Goal: Task Accomplishment & Management: Manage account settings

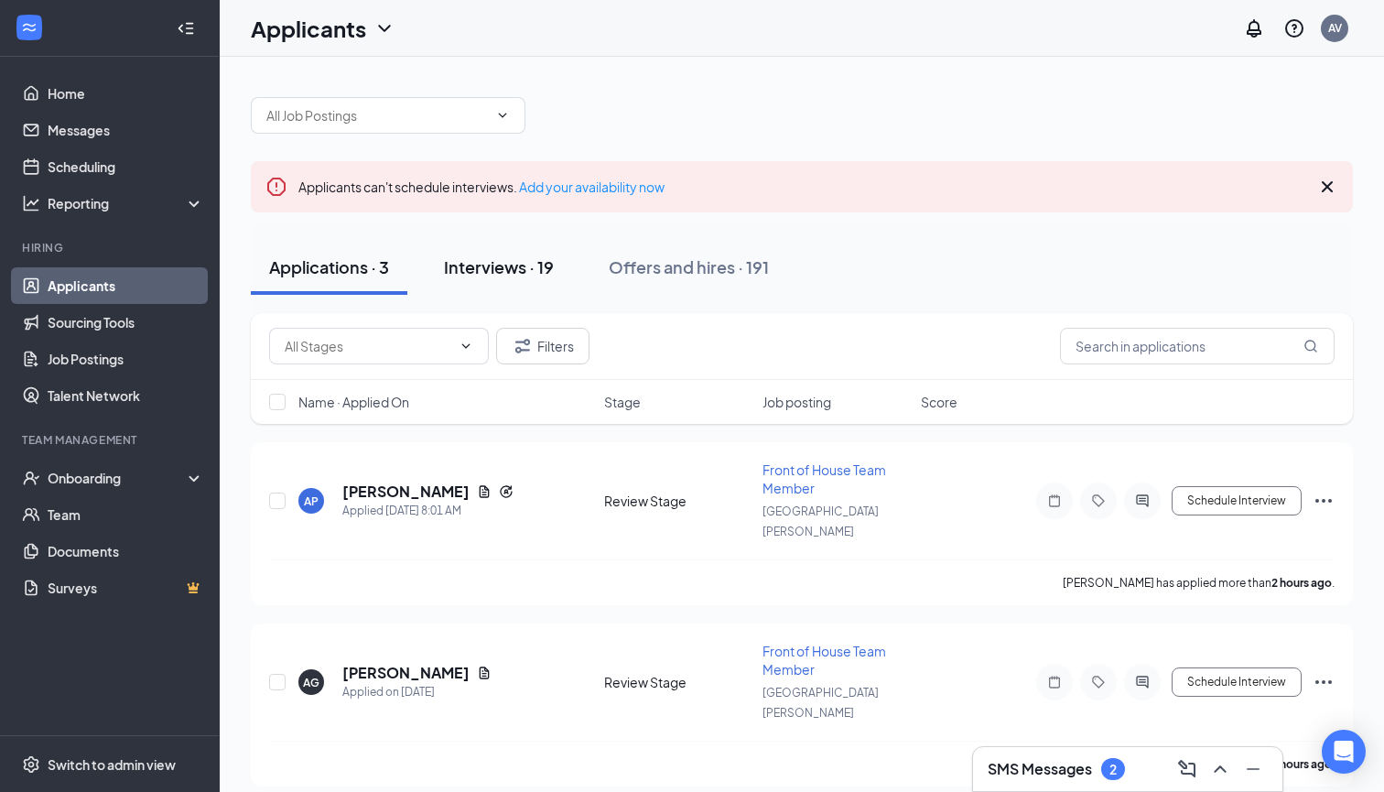
click at [492, 266] on div "Interviews · 19" at bounding box center [499, 266] width 110 height 23
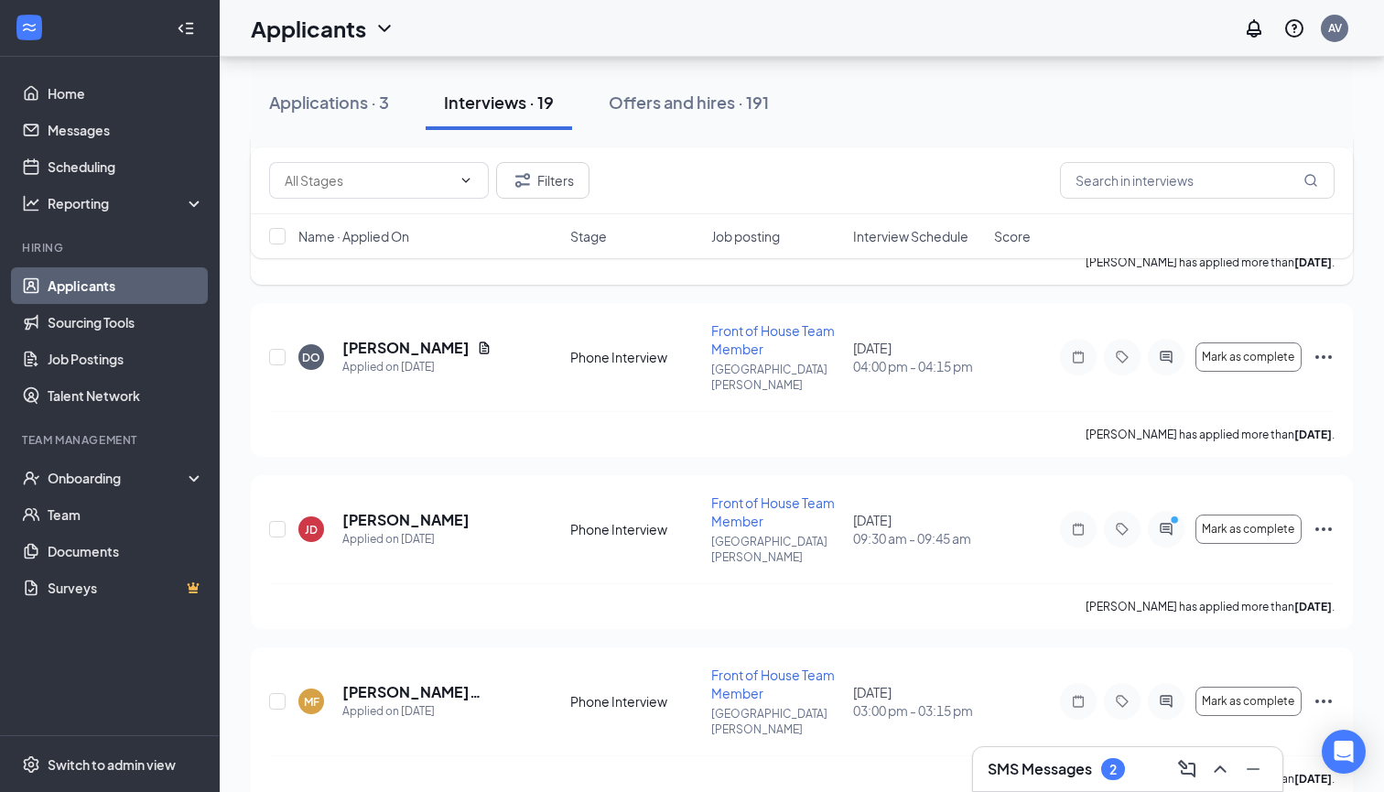
scroll to position [848, 0]
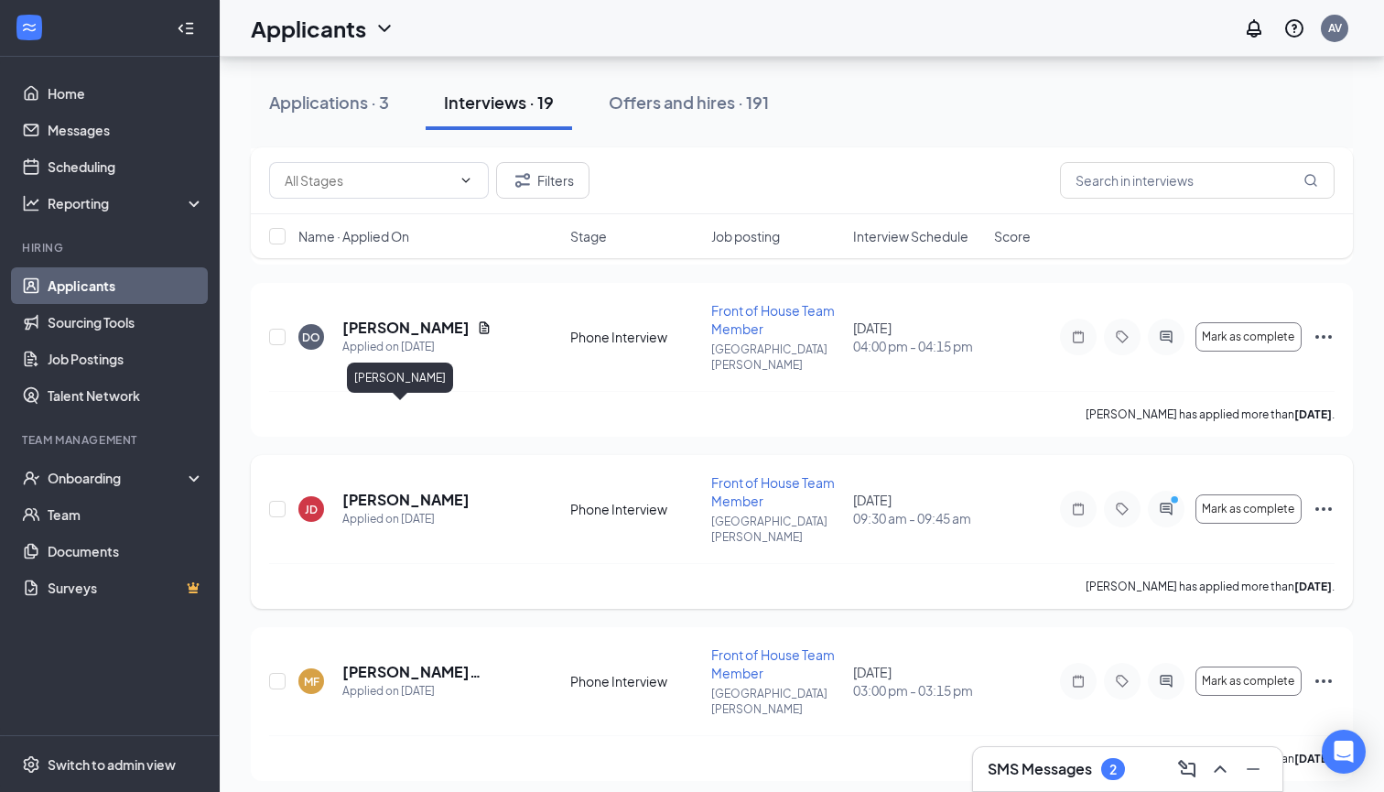
click at [403, 490] on h5 "[PERSON_NAME]" at bounding box center [405, 500] width 127 height 20
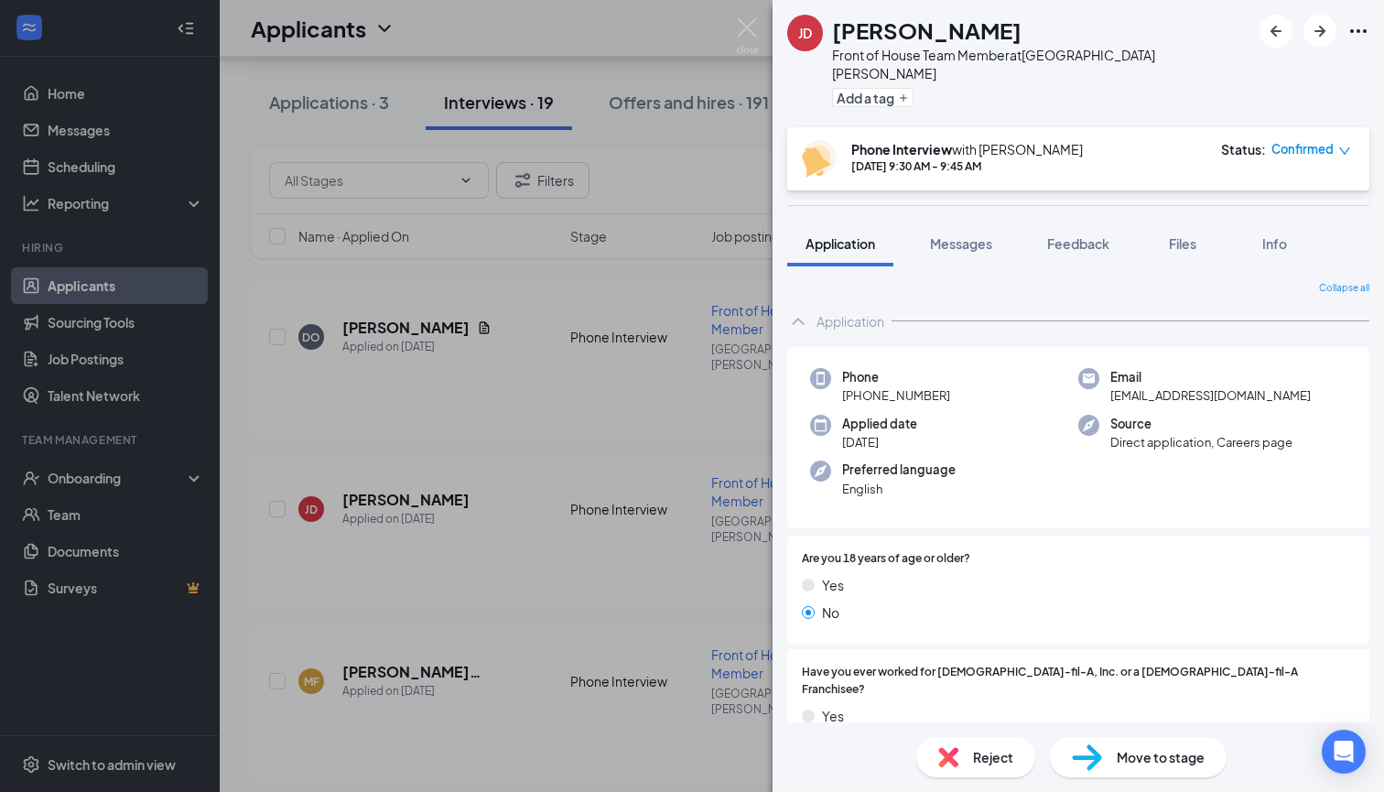
click at [588, 482] on div "JD Julia Dowdy Front of House Team Member at Fort Pierce Add a tag Phone Interv…" at bounding box center [692, 396] width 1384 height 792
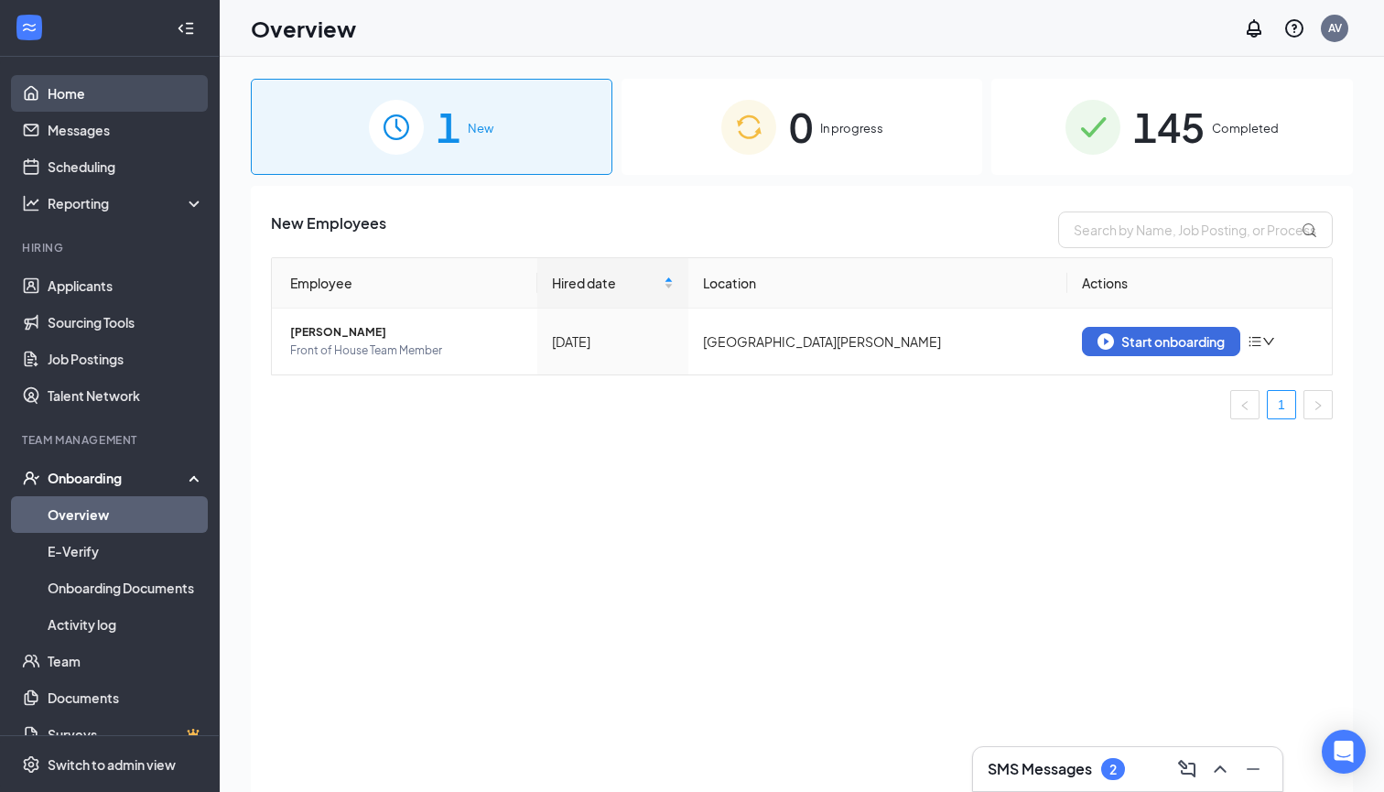
click at [156, 94] on link "Home" at bounding box center [126, 93] width 157 height 37
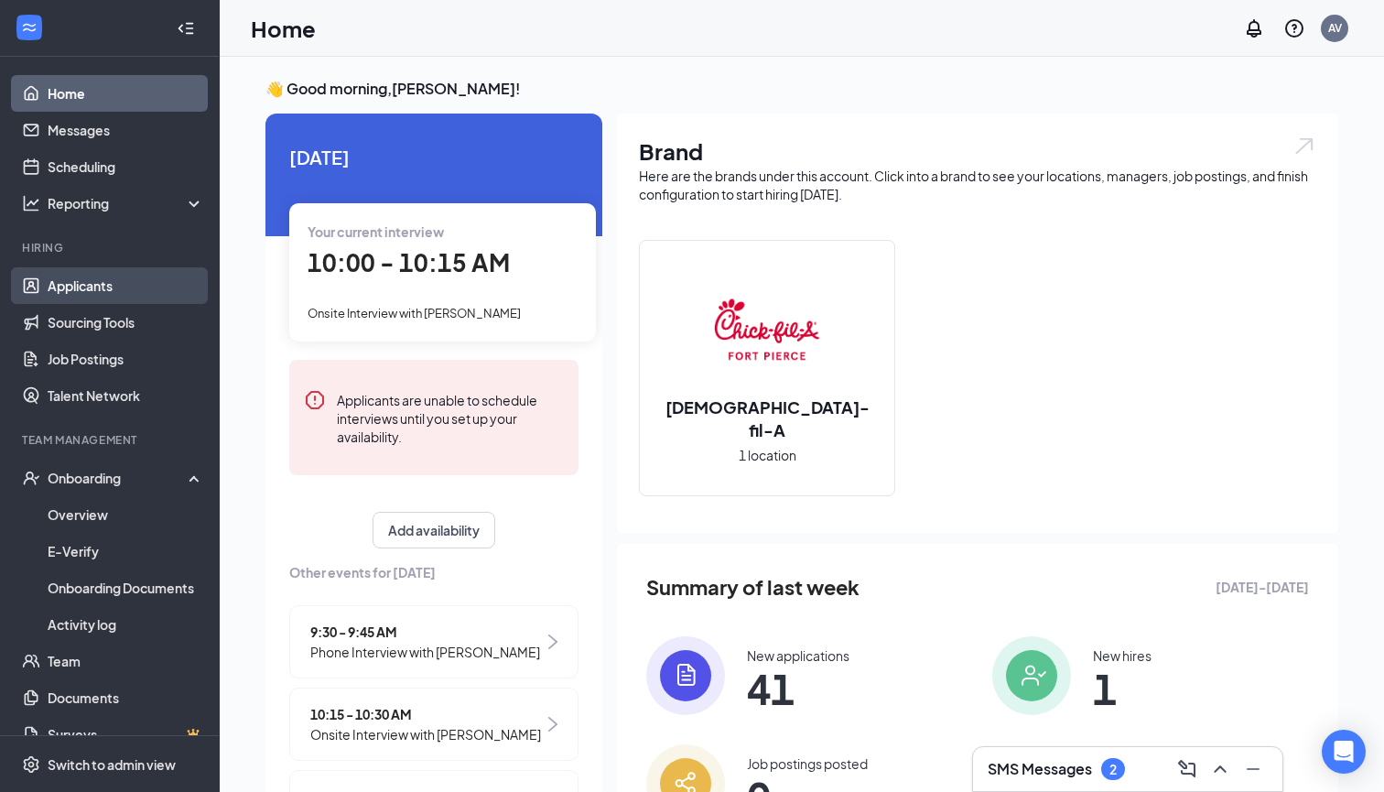
click at [119, 287] on link "Applicants" at bounding box center [126, 285] width 157 height 37
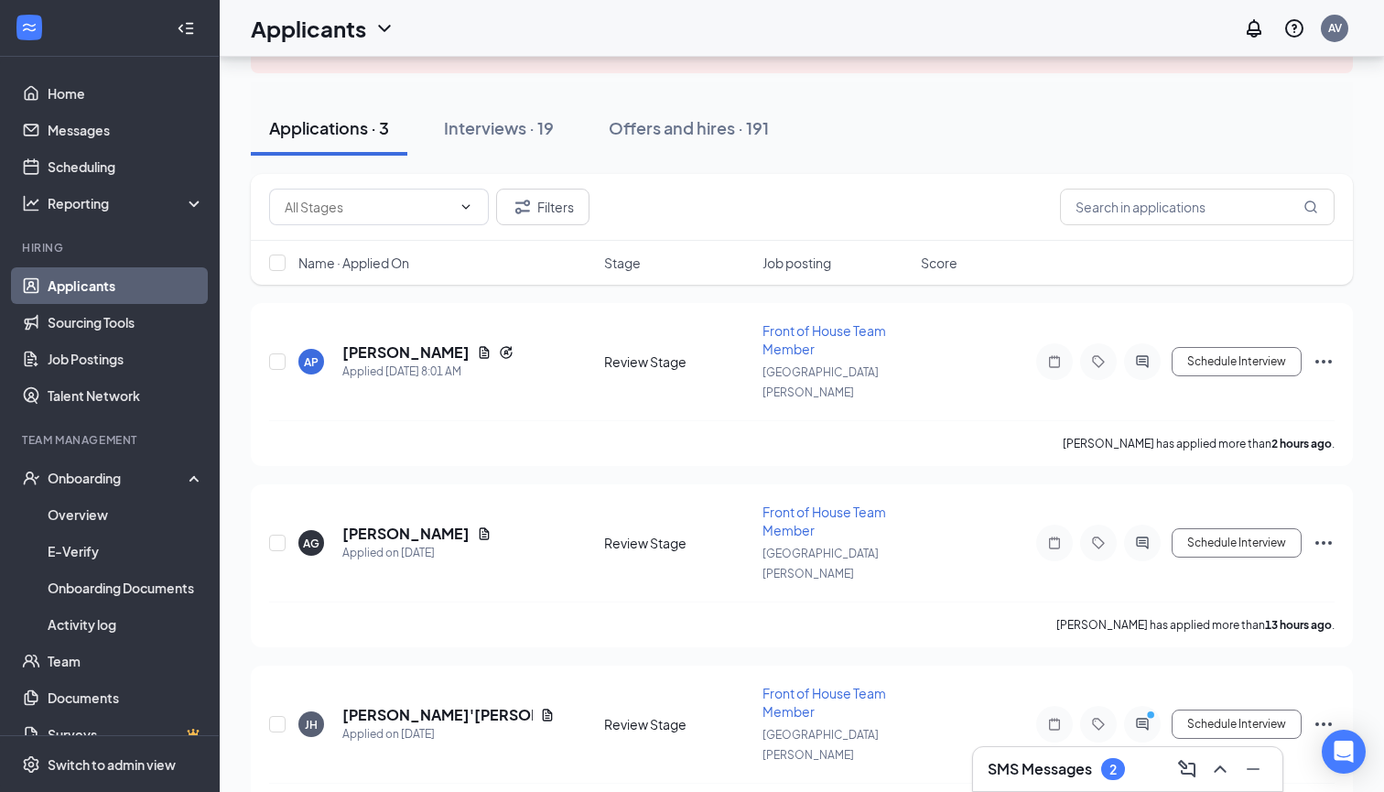
scroll to position [137, 0]
click at [853, 285] on div "Name · Applied On Stage Job posting Score" at bounding box center [802, 265] width 1102 height 44
click at [422, 526] on h5 "[PERSON_NAME]" at bounding box center [405, 536] width 127 height 20
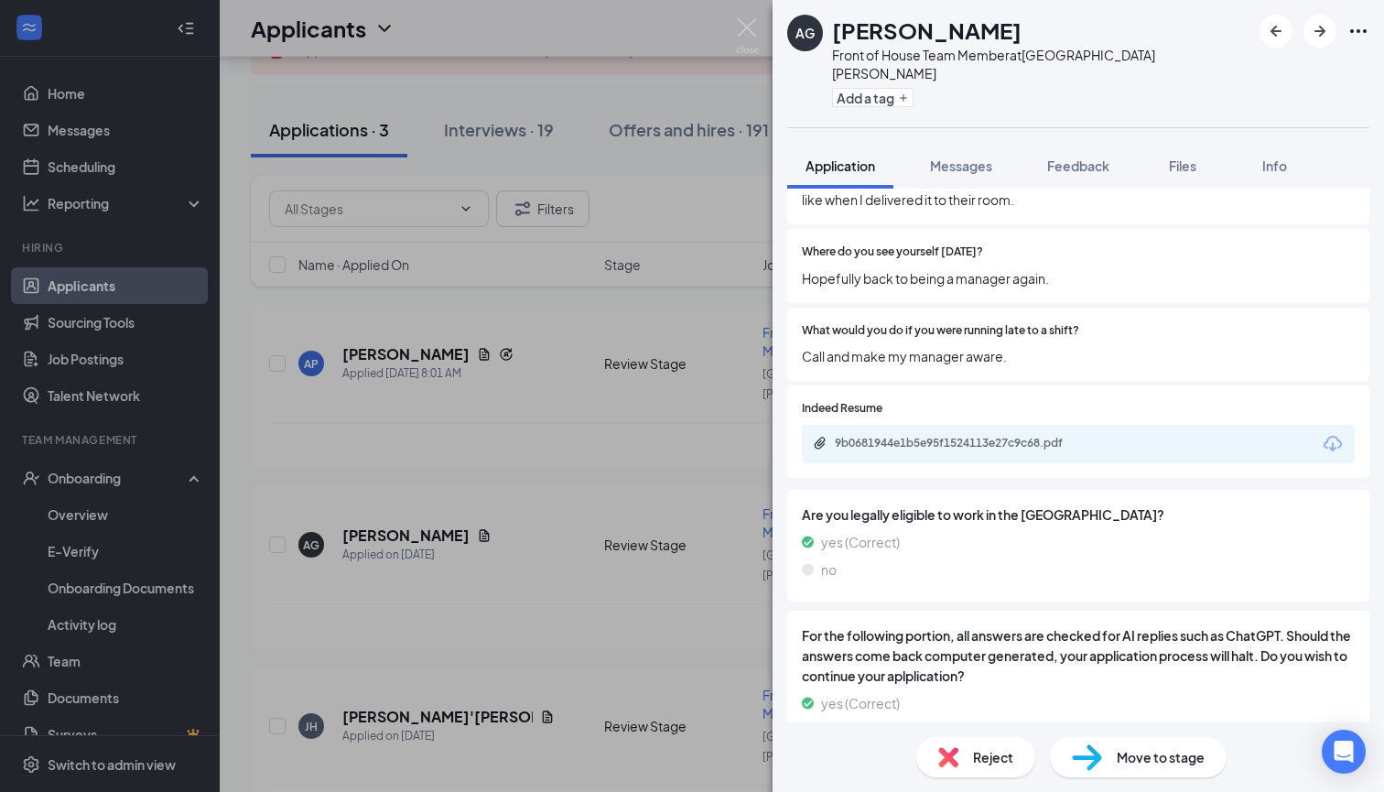
scroll to position [962, 0]
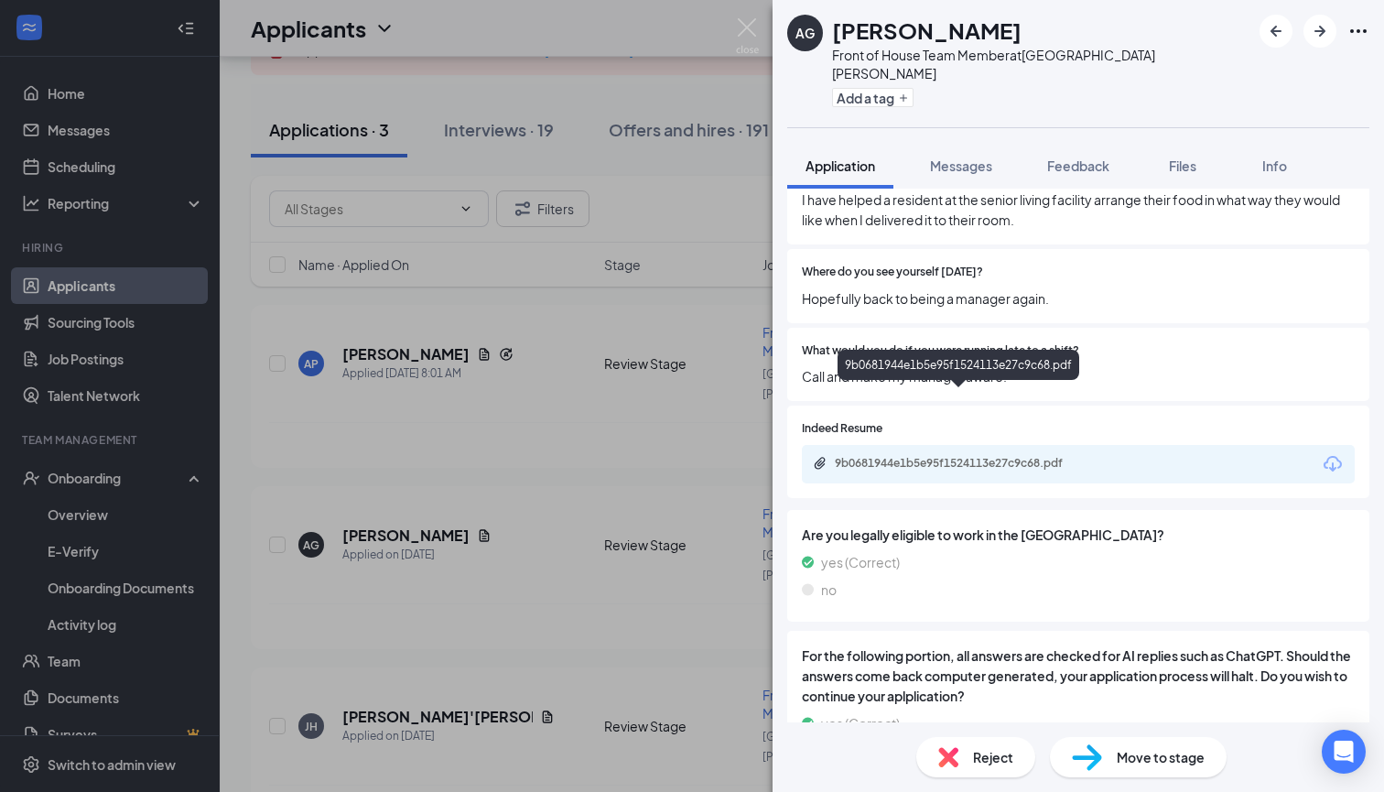
click at [1019, 456] on div "9b0681944e1b5e95f1524113e27c9c68.pdf" at bounding box center [963, 463] width 256 height 15
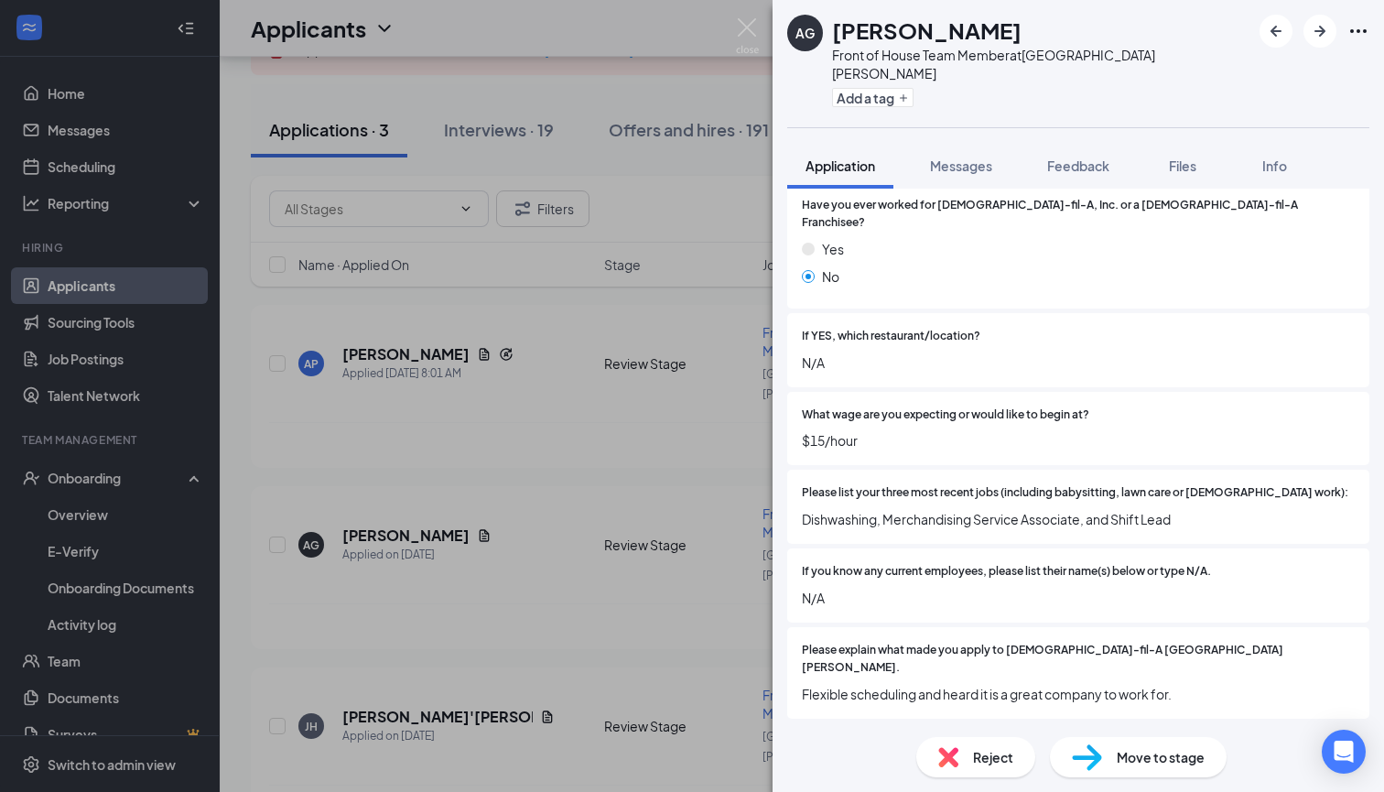
scroll to position [412, 0]
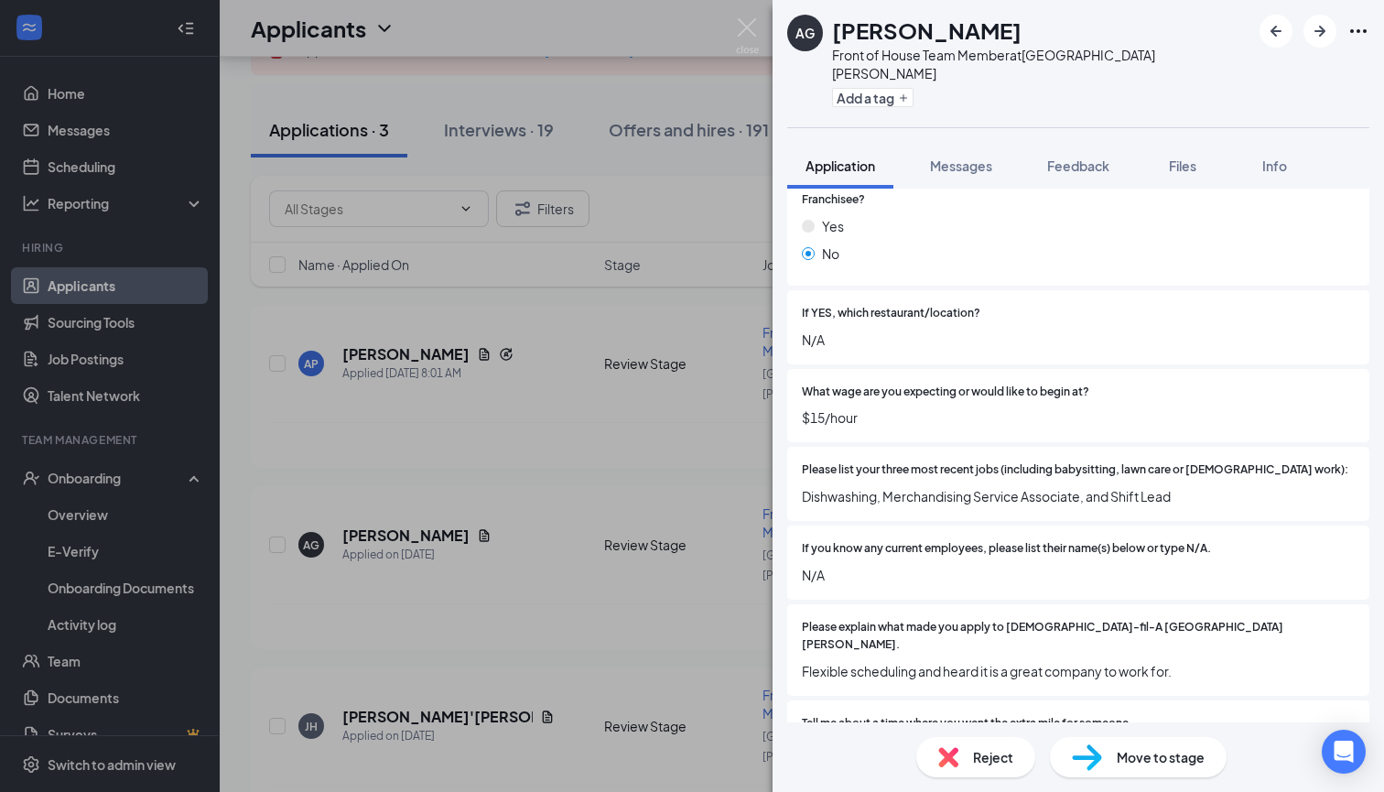
click at [1114, 760] on div "Move to stage" at bounding box center [1138, 757] width 177 height 40
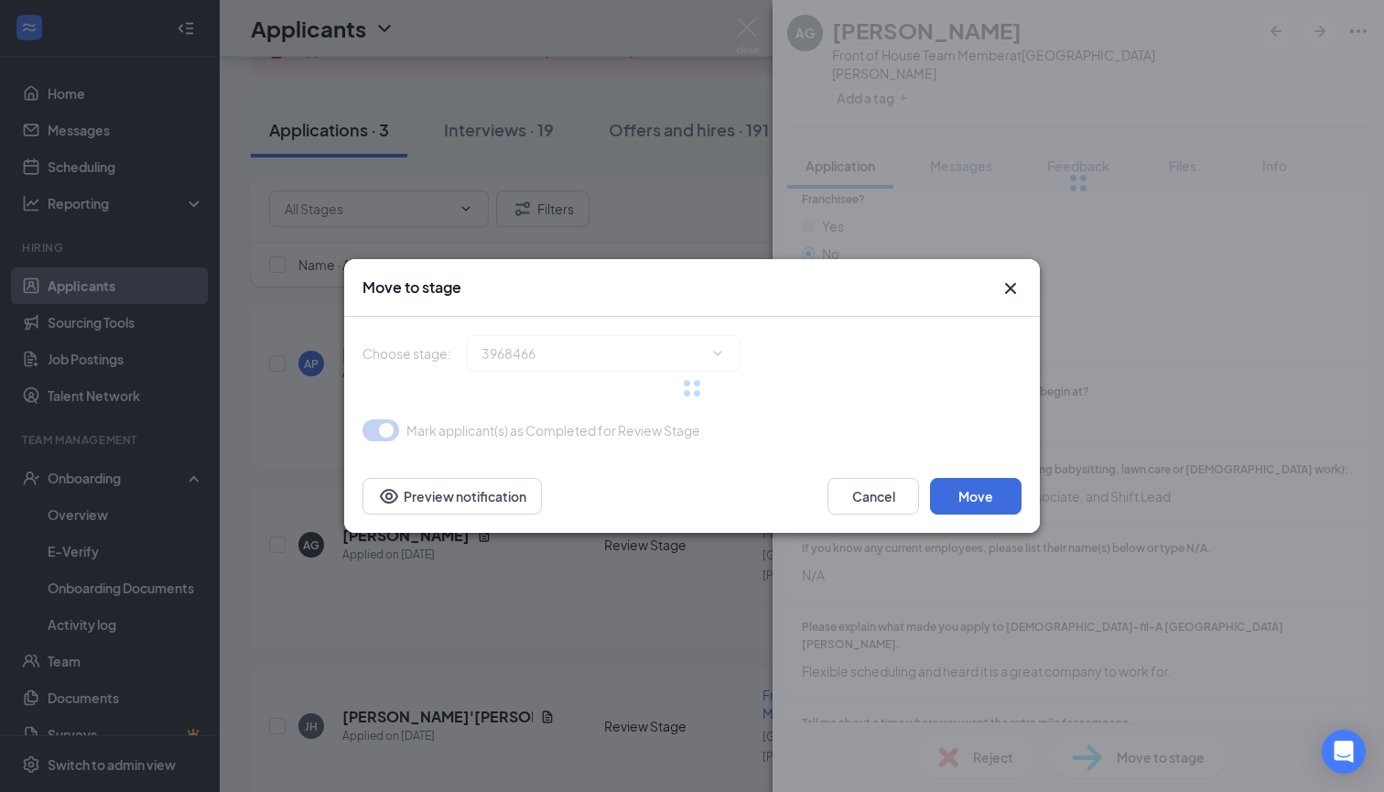
type input "Phone Interview (next stage)"
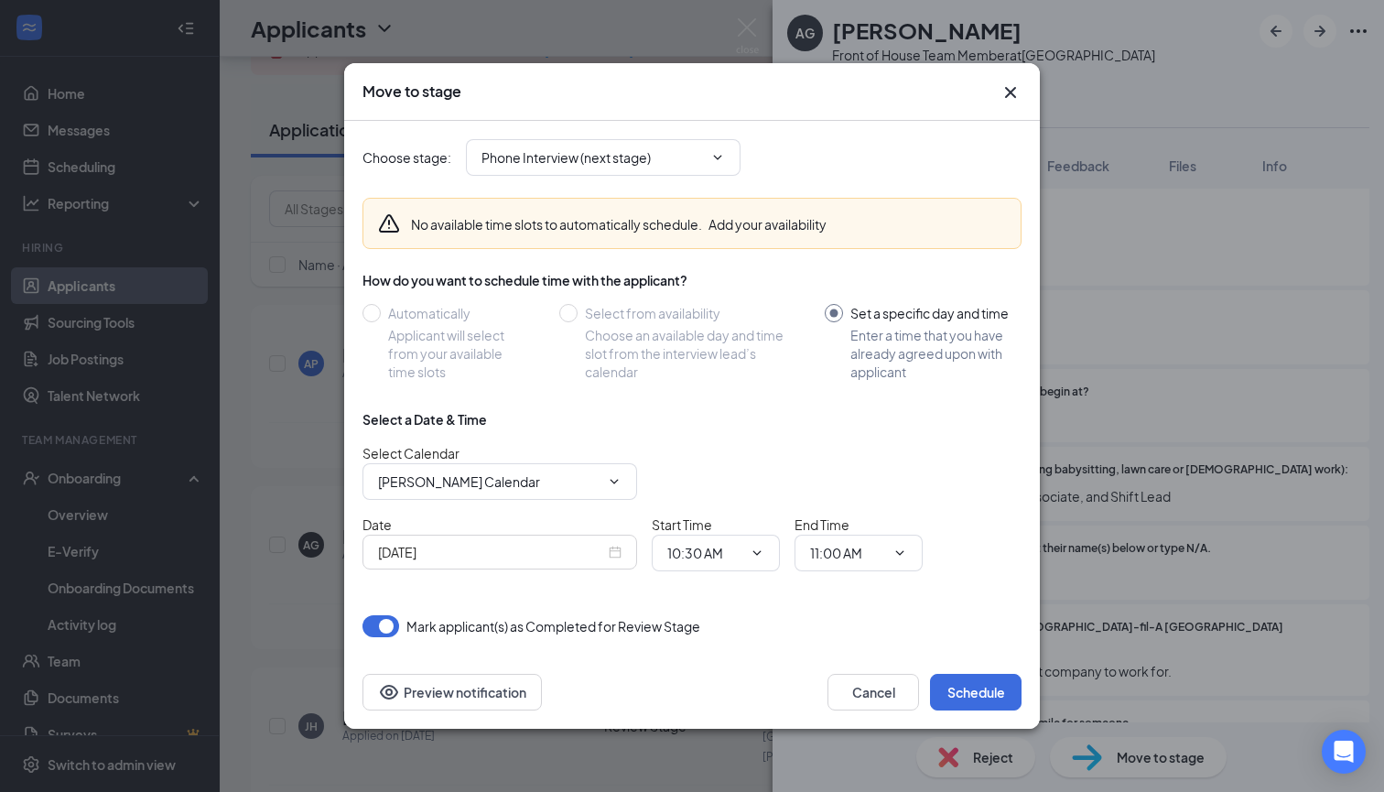
click at [1018, 88] on icon "Cross" at bounding box center [1011, 92] width 22 height 22
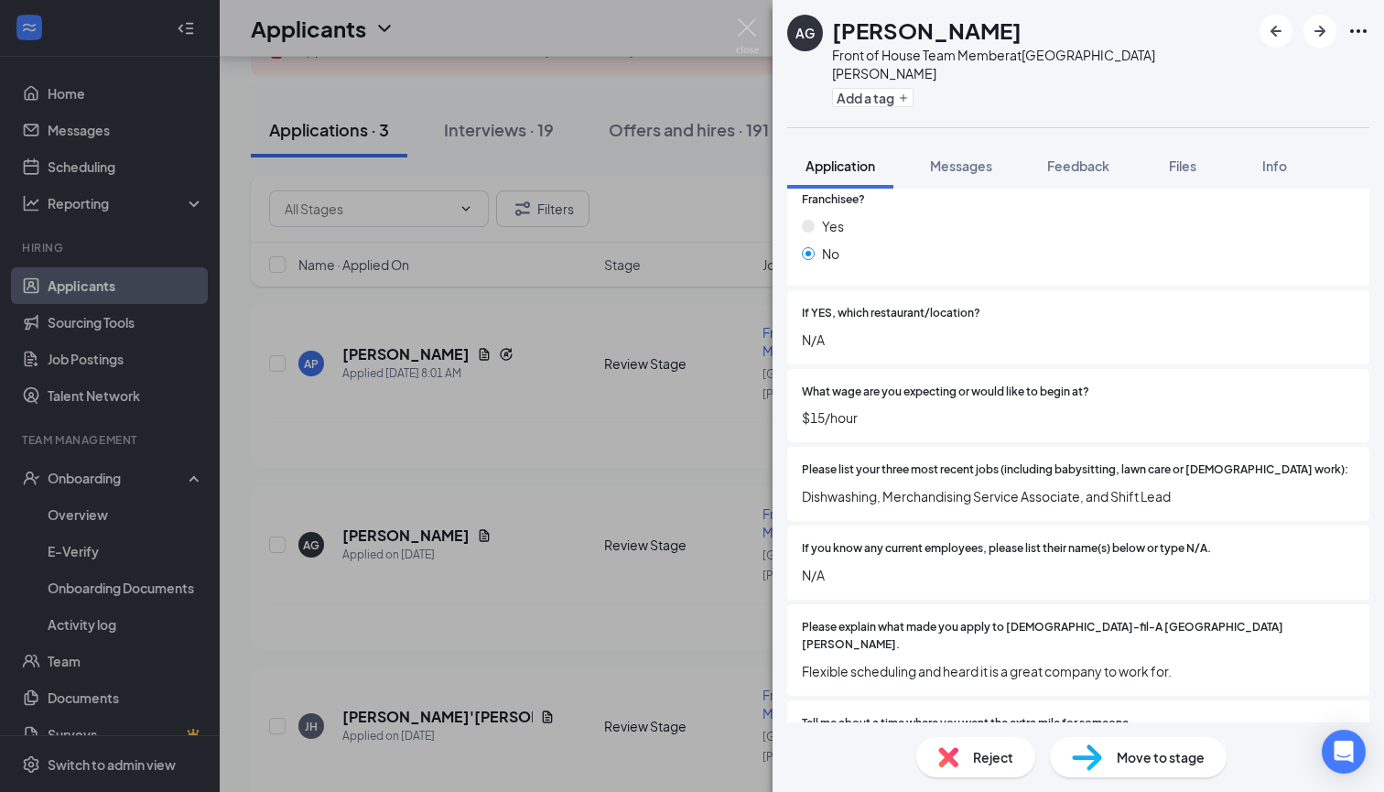
click at [563, 426] on div "AG [PERSON_NAME] Front of House Team Member at [GEOGRAPHIC_DATA][PERSON_NAME] A…" at bounding box center [692, 396] width 1384 height 792
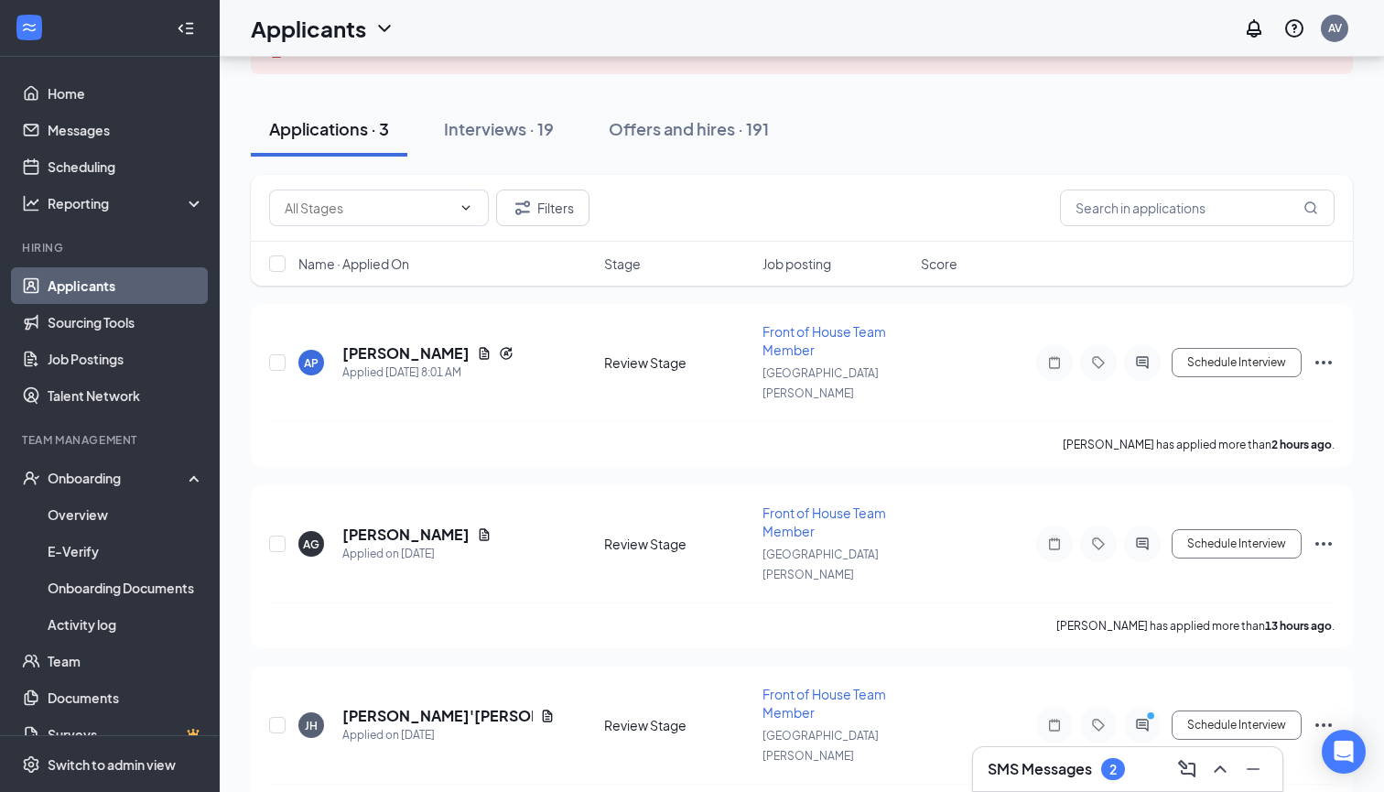
scroll to position [137, 0]
click at [1322, 715] on icon "Ellipses" at bounding box center [1324, 726] width 22 height 22
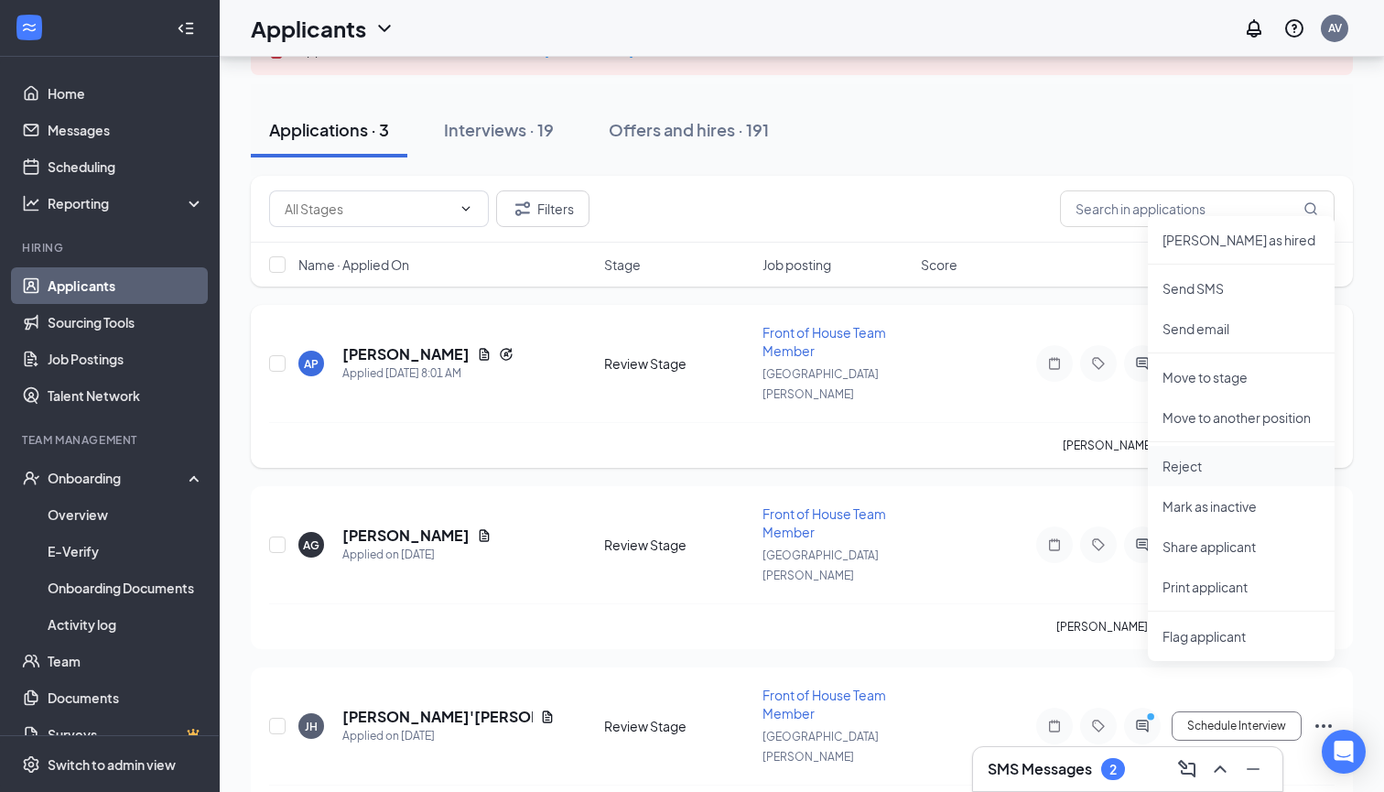
click at [1243, 464] on p "Reject" at bounding box center [1241, 466] width 157 height 18
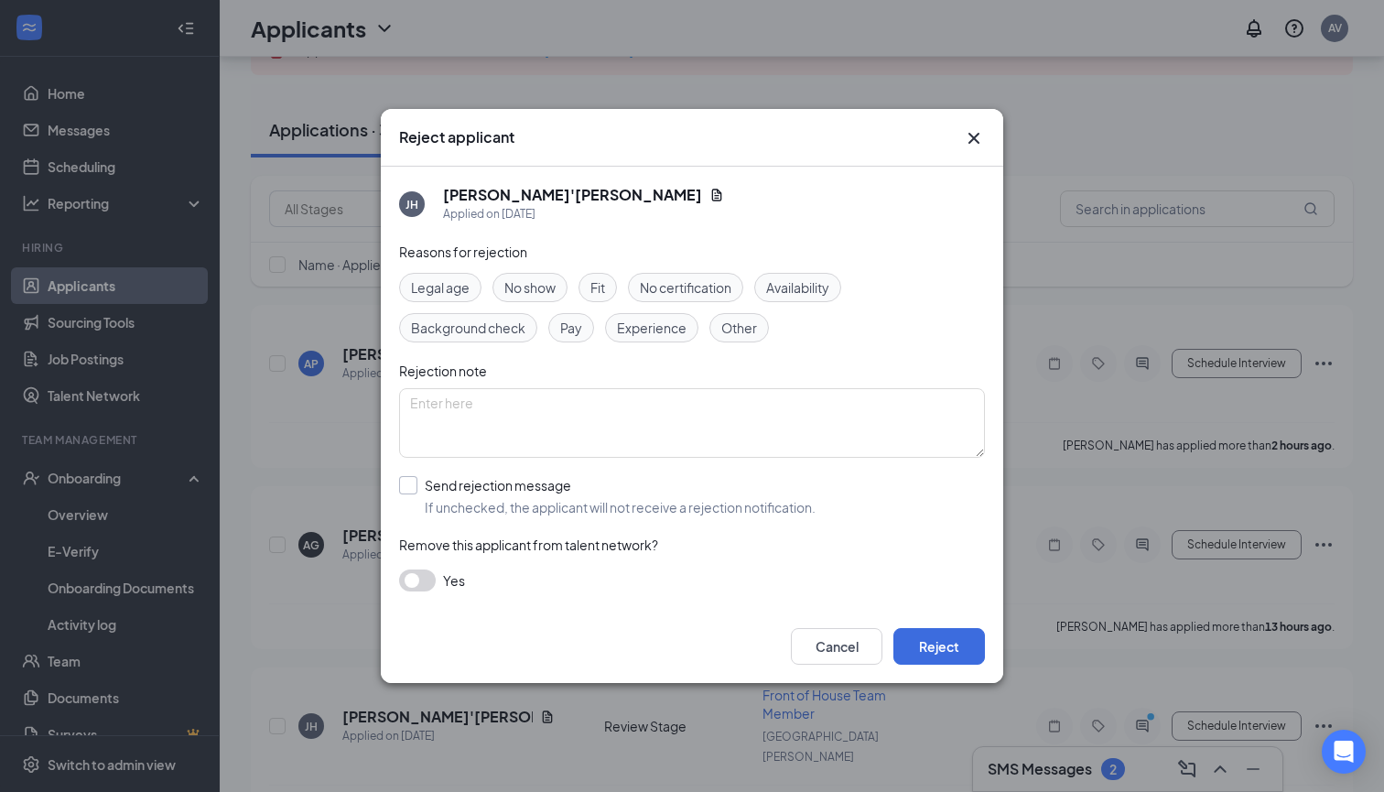
click at [549, 500] on span "If unchecked, the applicant will not receive a rejection notification." at bounding box center [620, 507] width 391 height 18
click at [549, 500] on input "Send rejection message If unchecked, the applicant will not receive a rejection…" at bounding box center [607, 496] width 417 height 40
checkbox input "true"
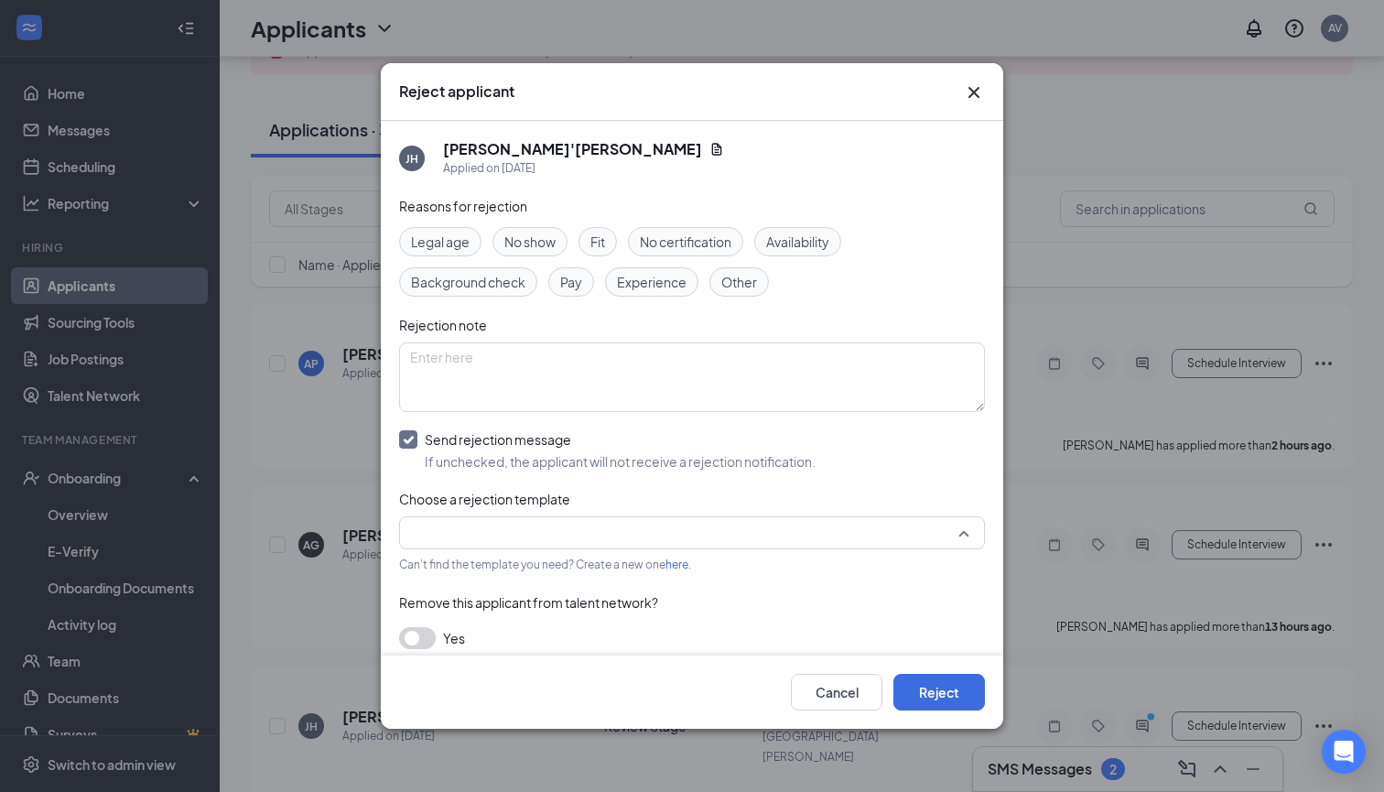
click at [549, 544] on input "search" at bounding box center [685, 532] width 551 height 31
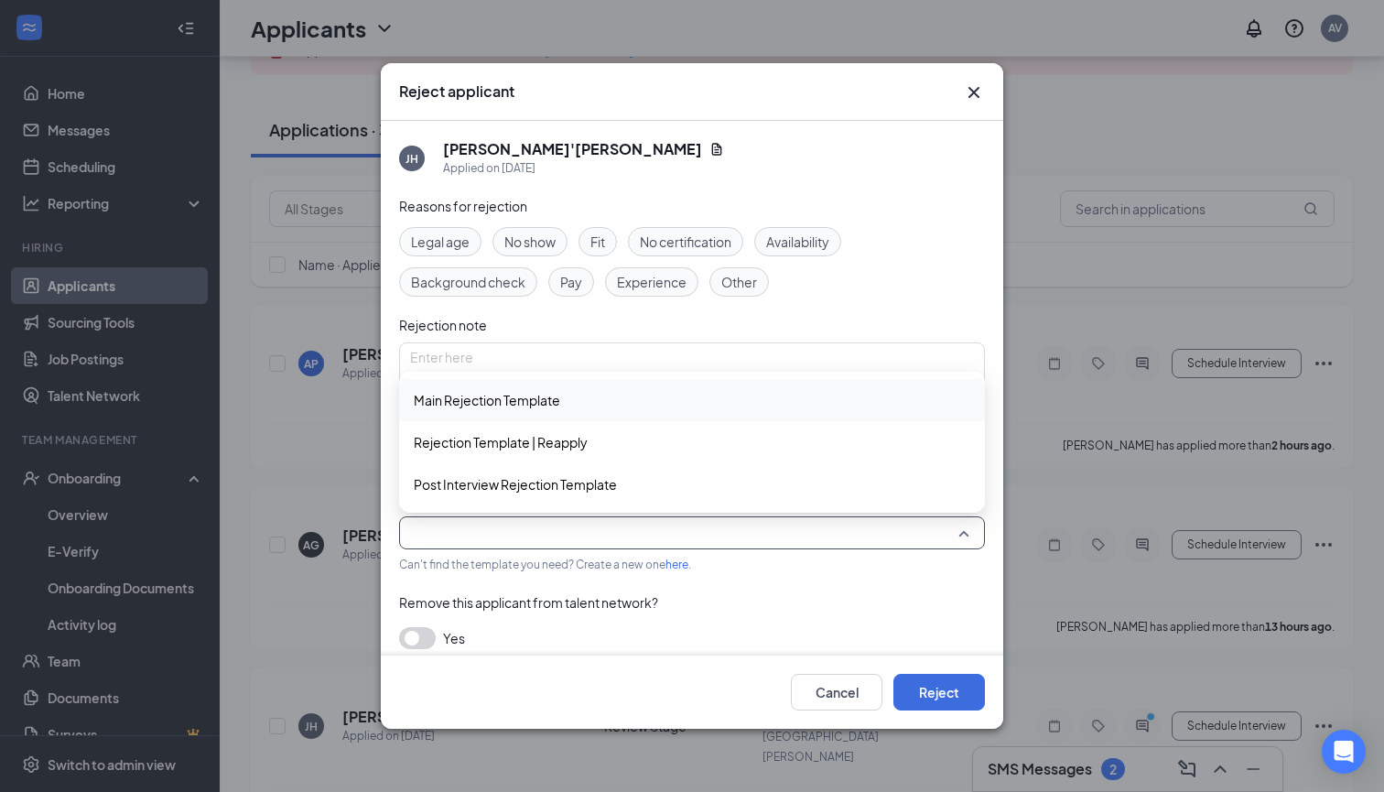
click at [666, 403] on span "Main Rejection Template" at bounding box center [692, 400] width 557 height 20
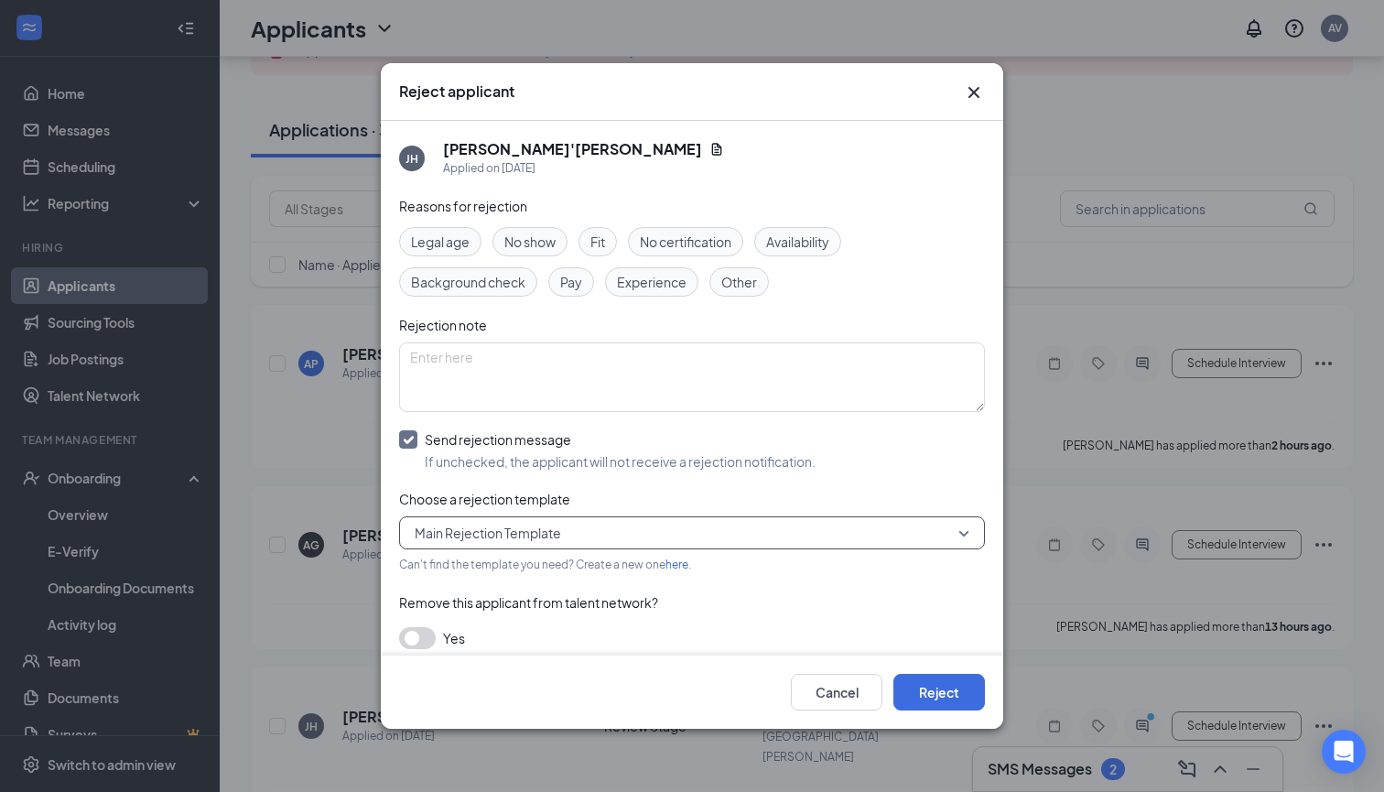
click at [739, 281] on span "Other" at bounding box center [740, 282] width 36 height 20
click at [936, 699] on button "Reject" at bounding box center [940, 692] width 92 height 37
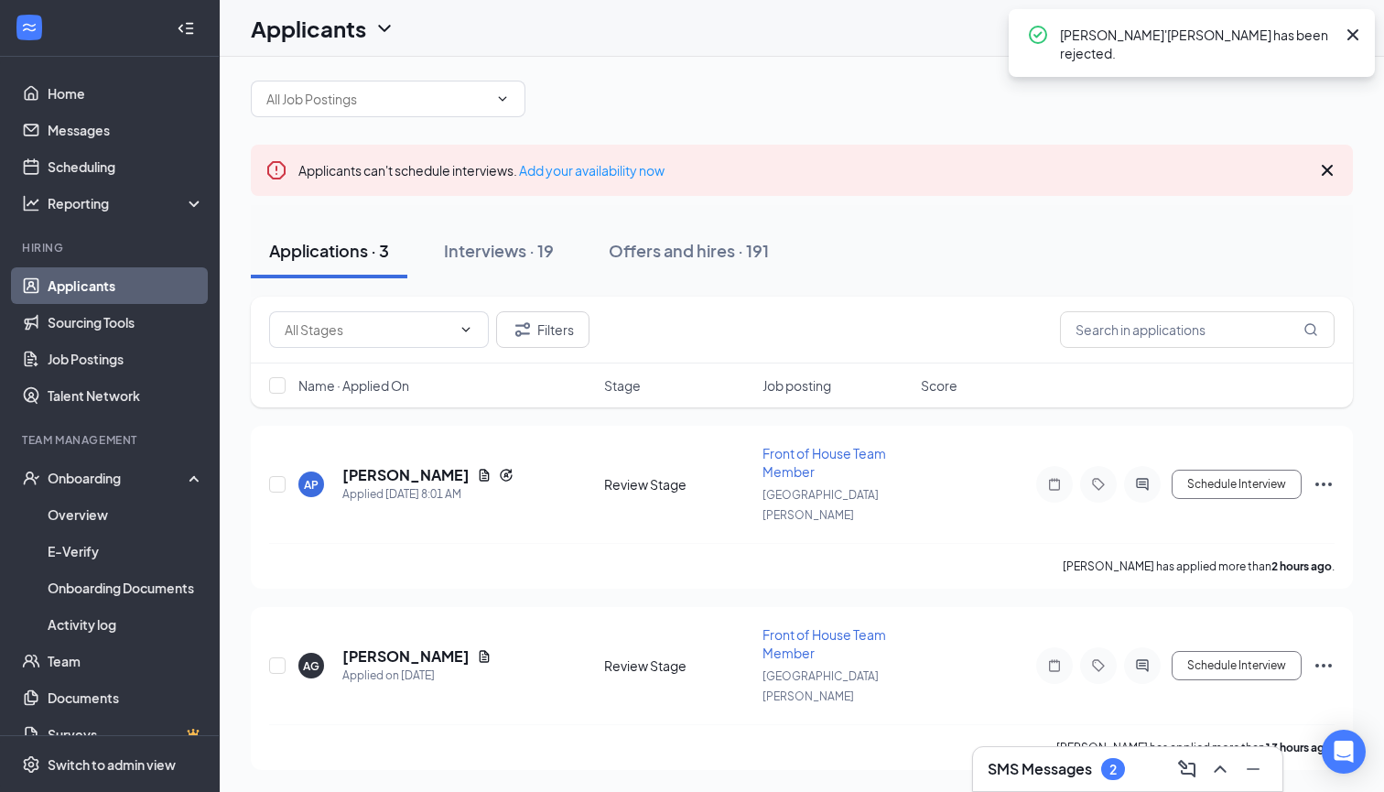
scroll to position [0, 0]
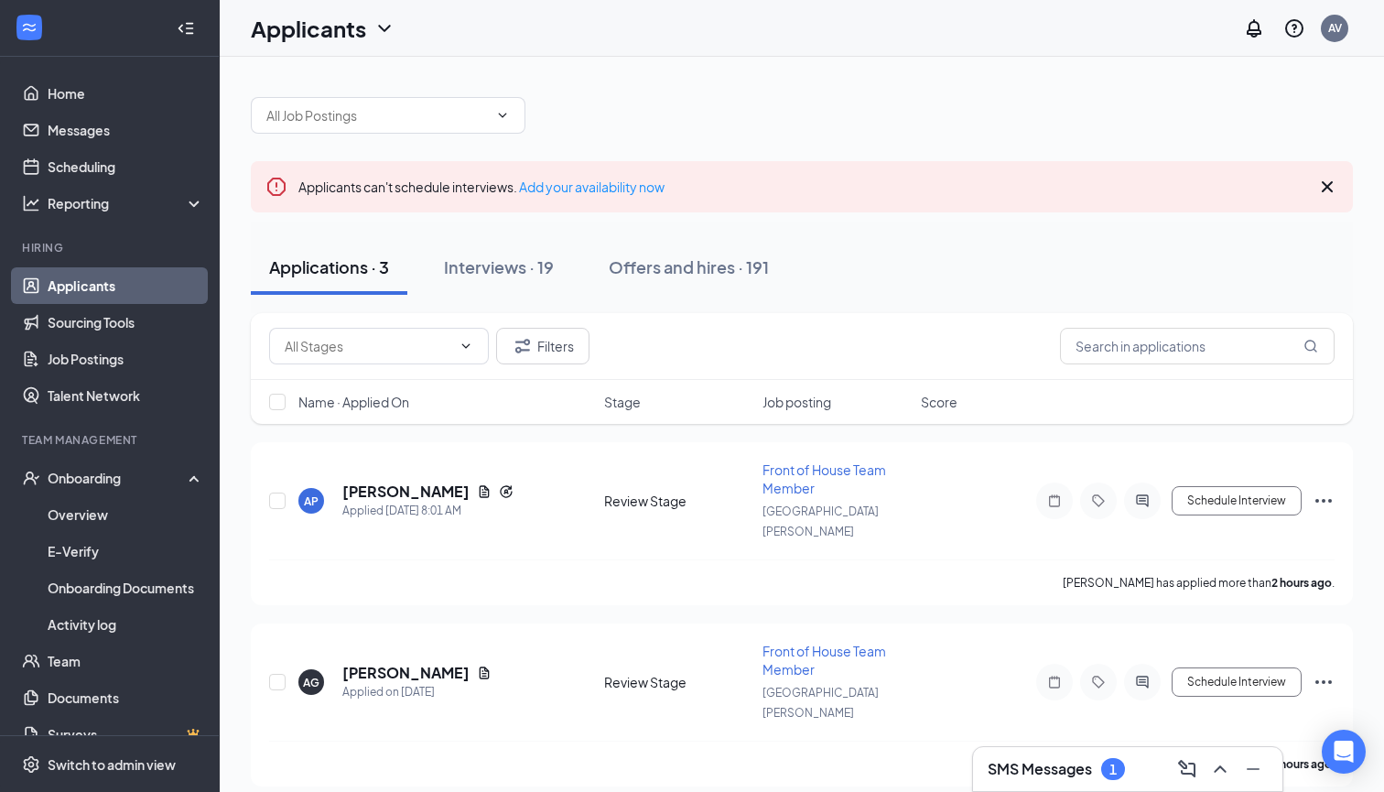
click at [1080, 774] on h3 "SMS Messages" at bounding box center [1040, 769] width 104 height 20
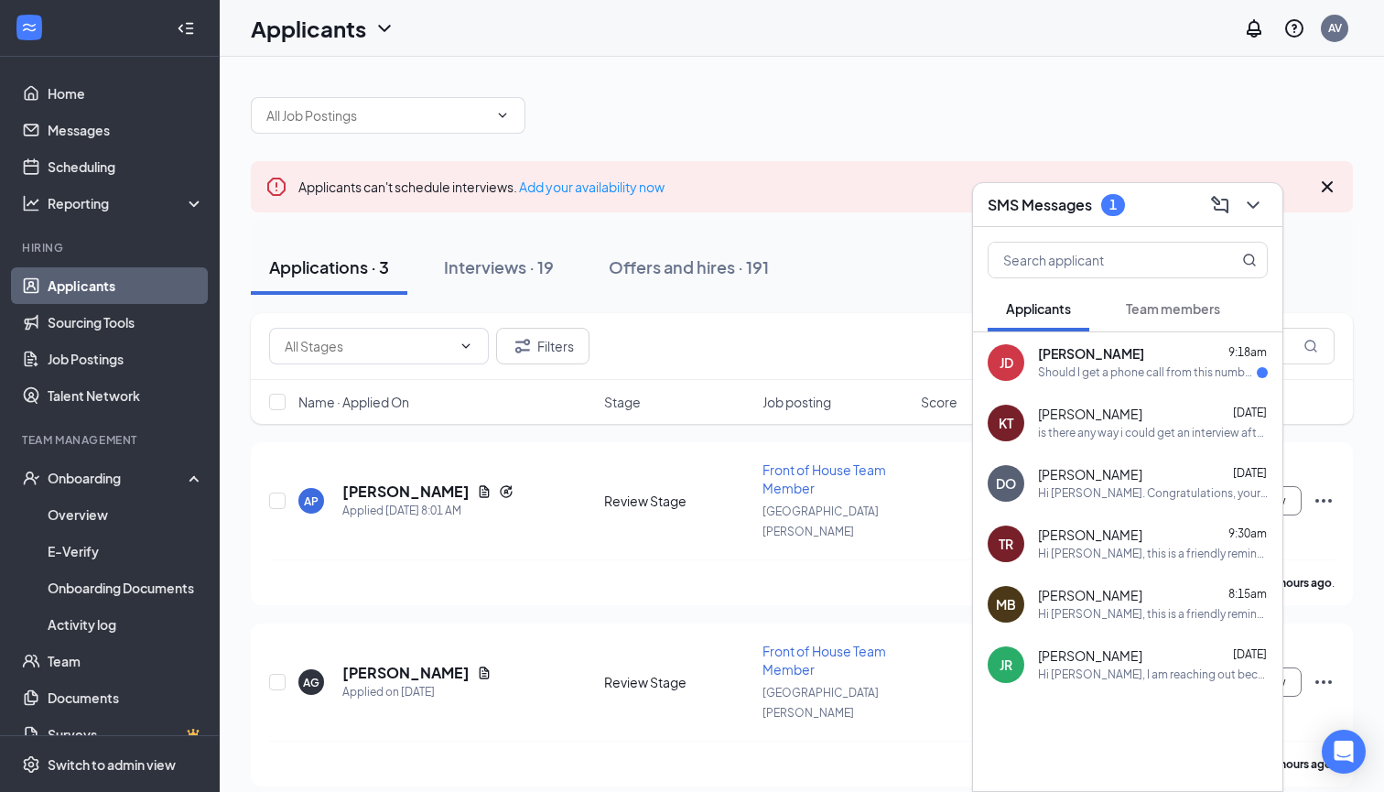
click at [1166, 374] on div "Should I get a phone call from this number?." at bounding box center [1147, 373] width 219 height 16
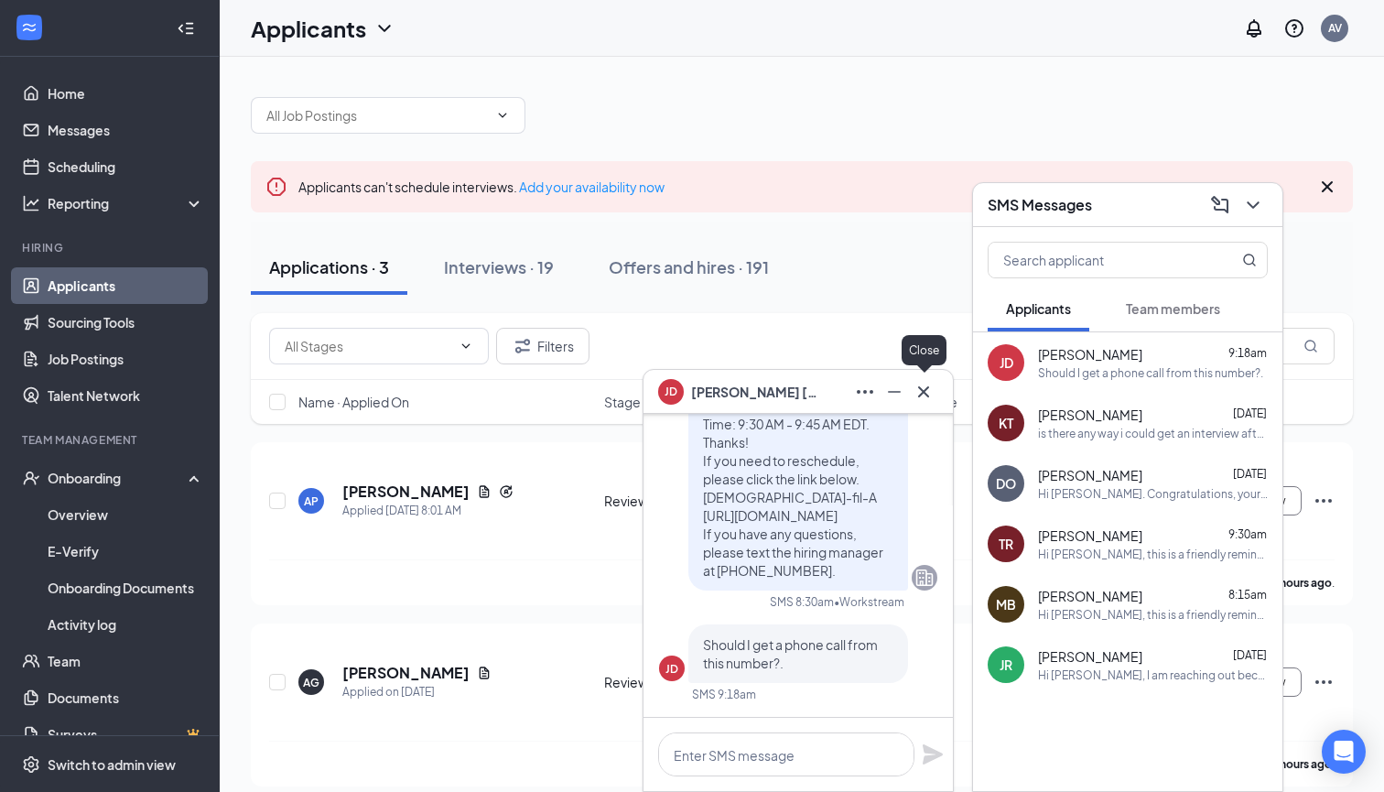
click at [932, 392] on icon "Cross" at bounding box center [924, 392] width 22 height 22
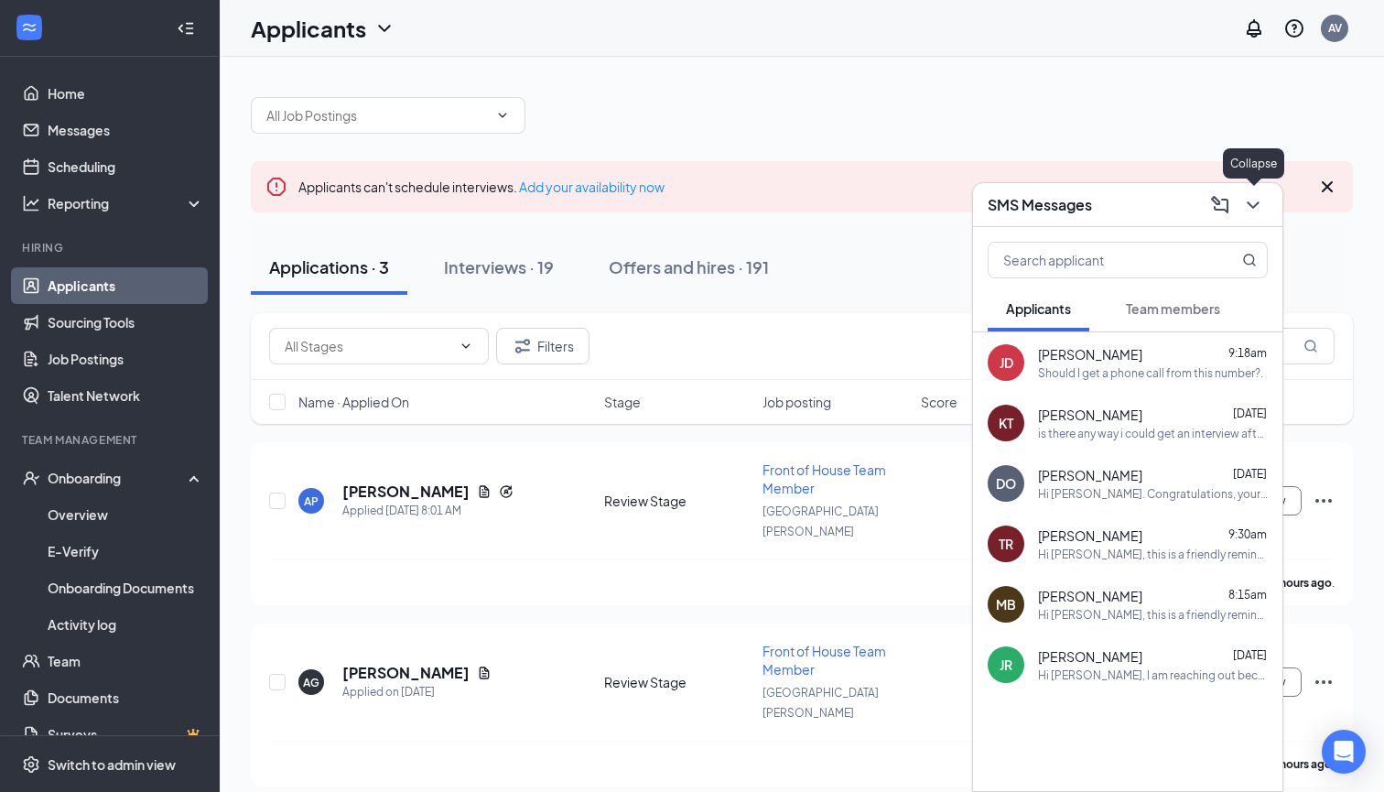
click at [1253, 202] on icon "ChevronDown" at bounding box center [1254, 205] width 22 height 22
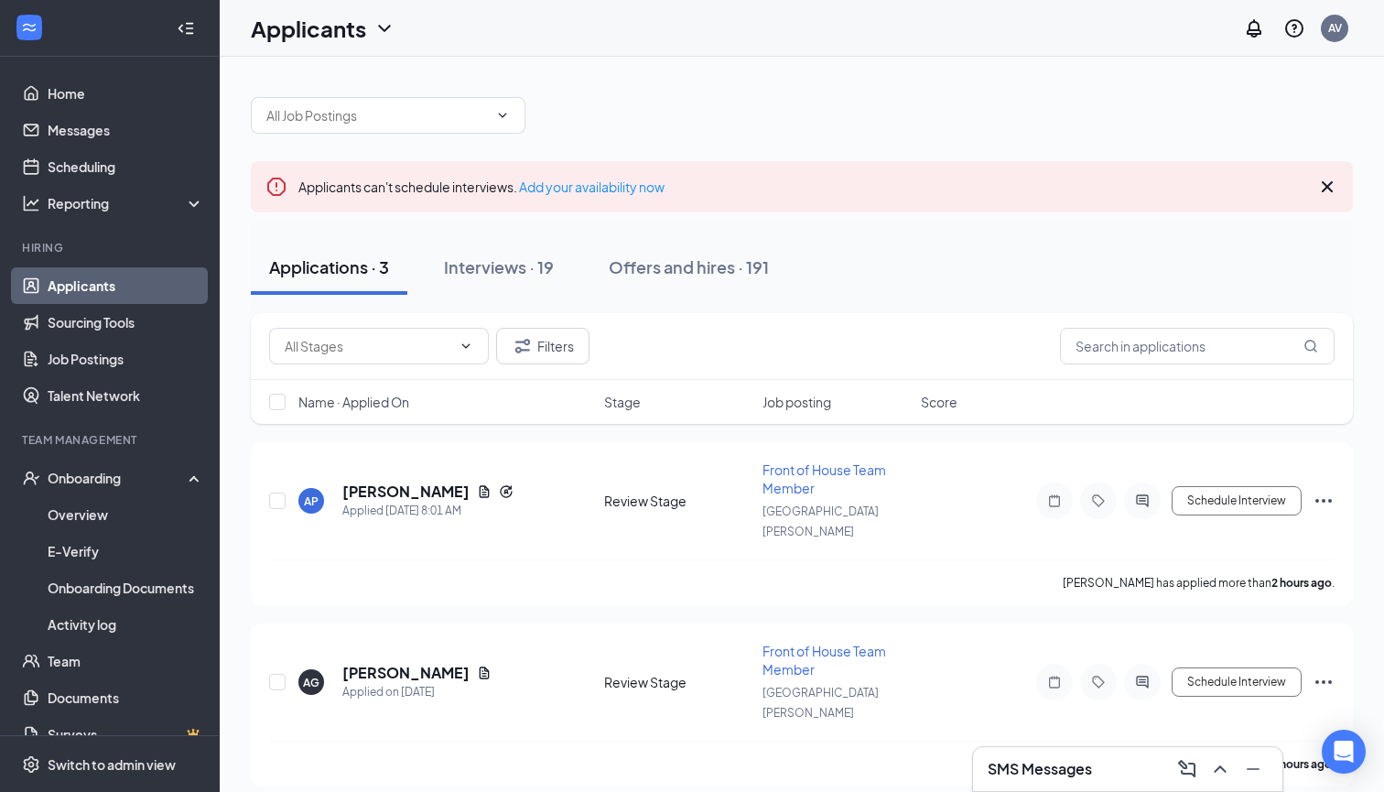
click at [1326, 186] on icon "Cross" at bounding box center [1327, 186] width 11 height 11
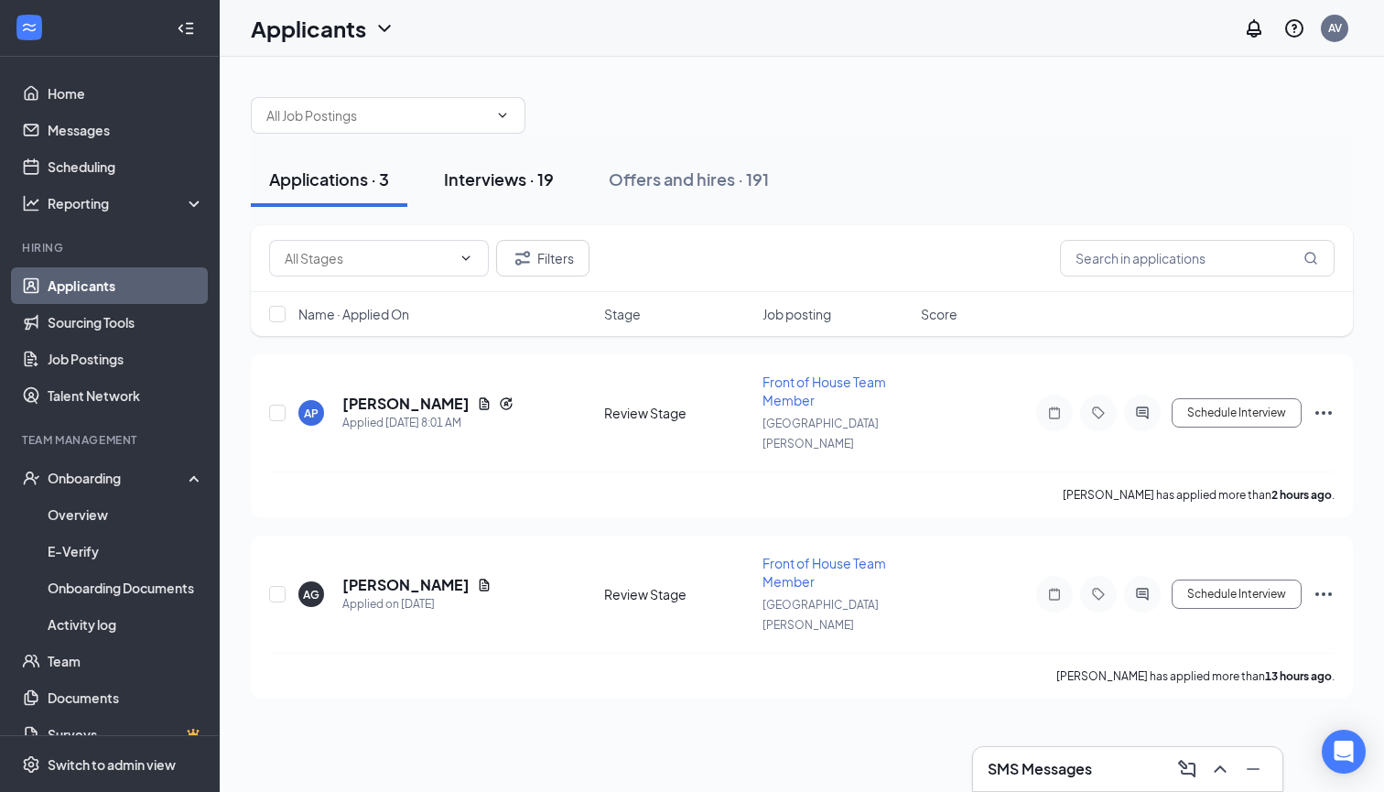
click at [542, 189] on div "Interviews · 19" at bounding box center [499, 179] width 110 height 23
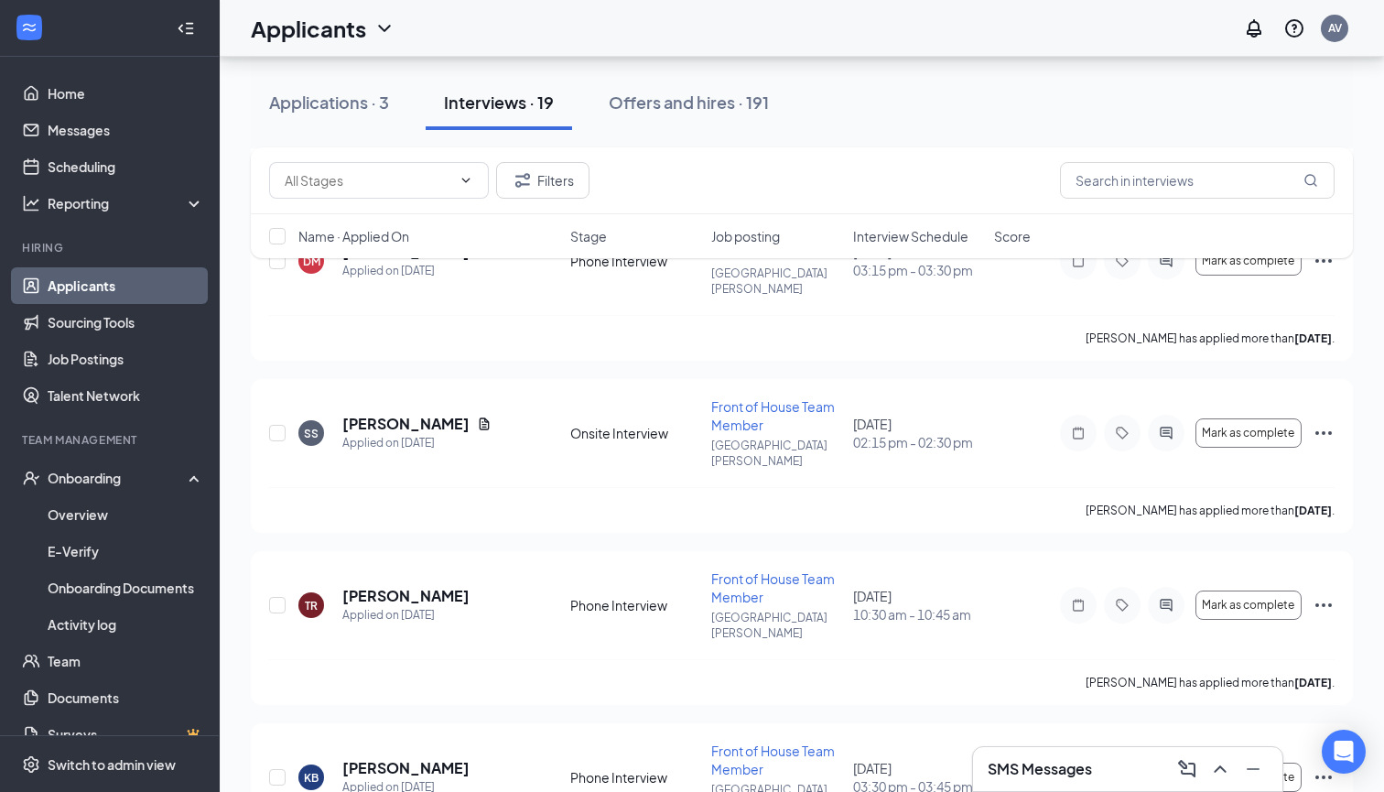
scroll to position [2434, 0]
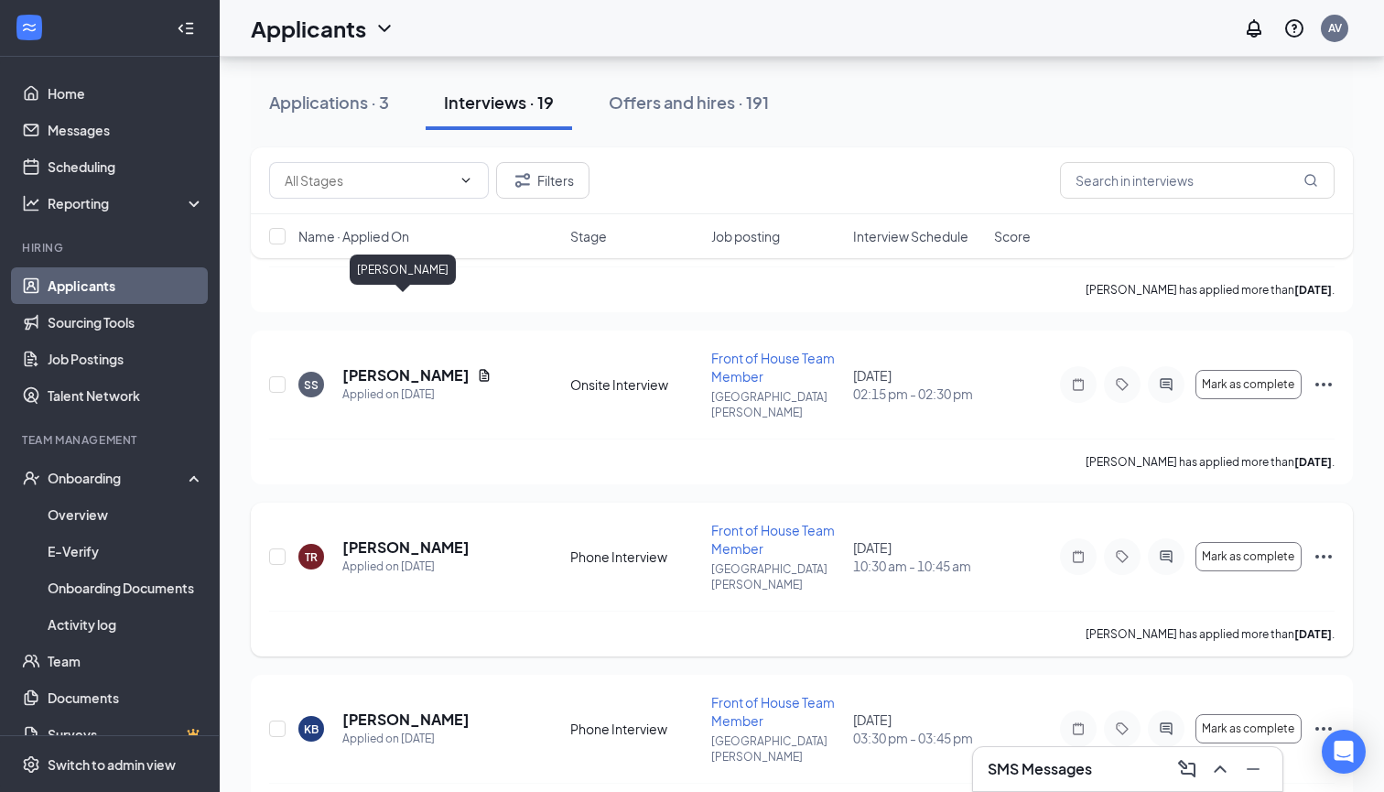
click at [436, 537] on h5 "[PERSON_NAME]" at bounding box center [405, 547] width 127 height 20
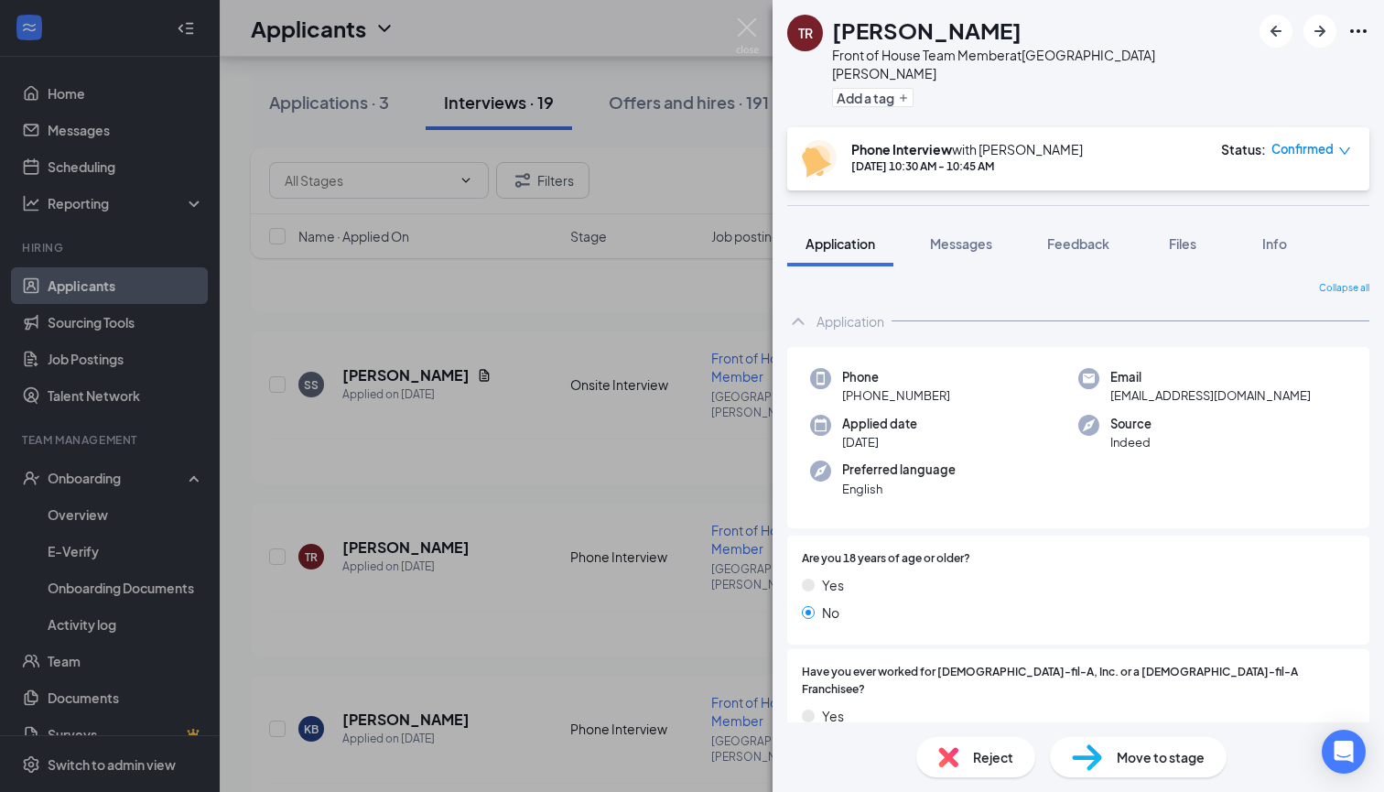
drag, startPoint x: 998, startPoint y: 30, endPoint x: 836, endPoint y: 29, distance: 162.1
click at [836, 29] on div "[PERSON_NAME]" at bounding box center [1041, 30] width 418 height 31
copy h1 "[PERSON_NAME]"
click at [743, 30] on img at bounding box center [747, 36] width 23 height 36
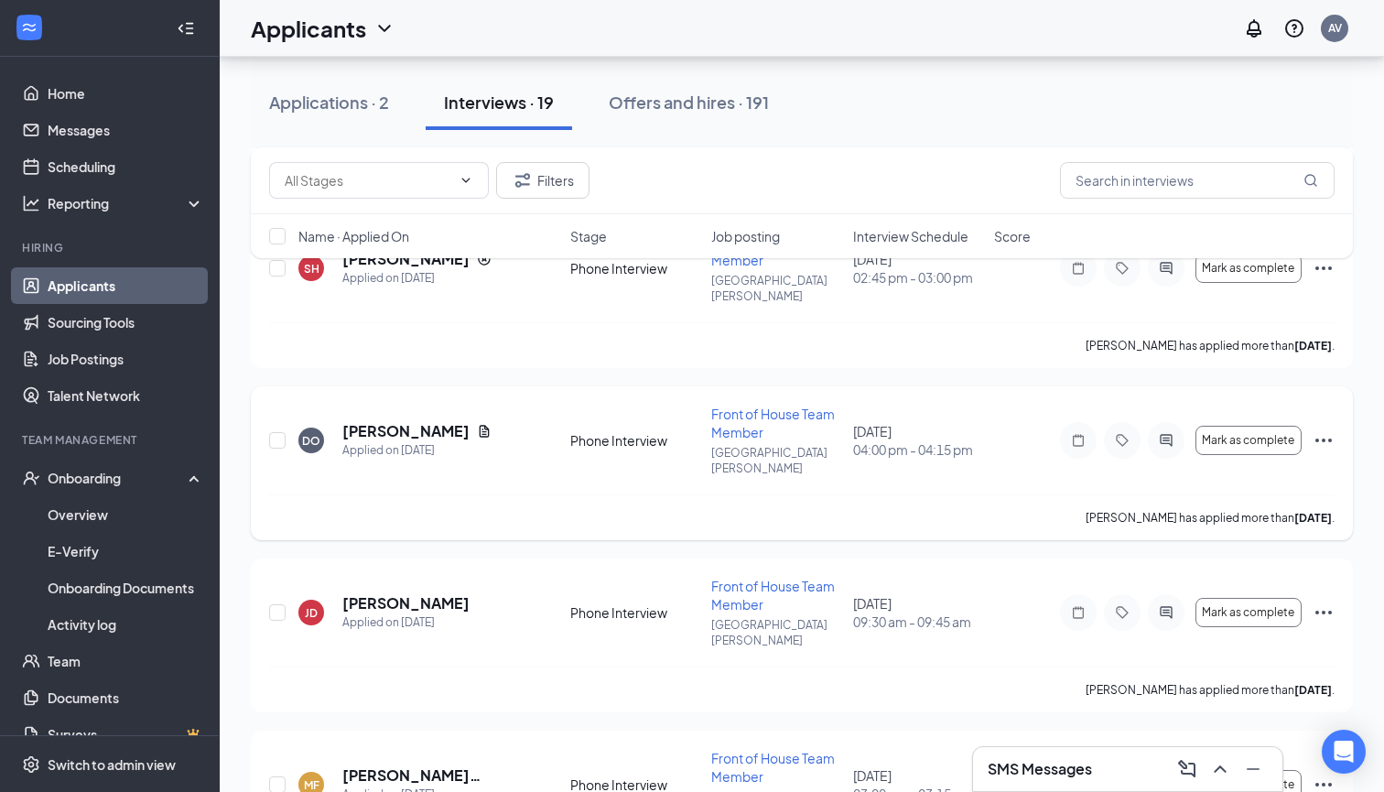
scroll to position [661, 0]
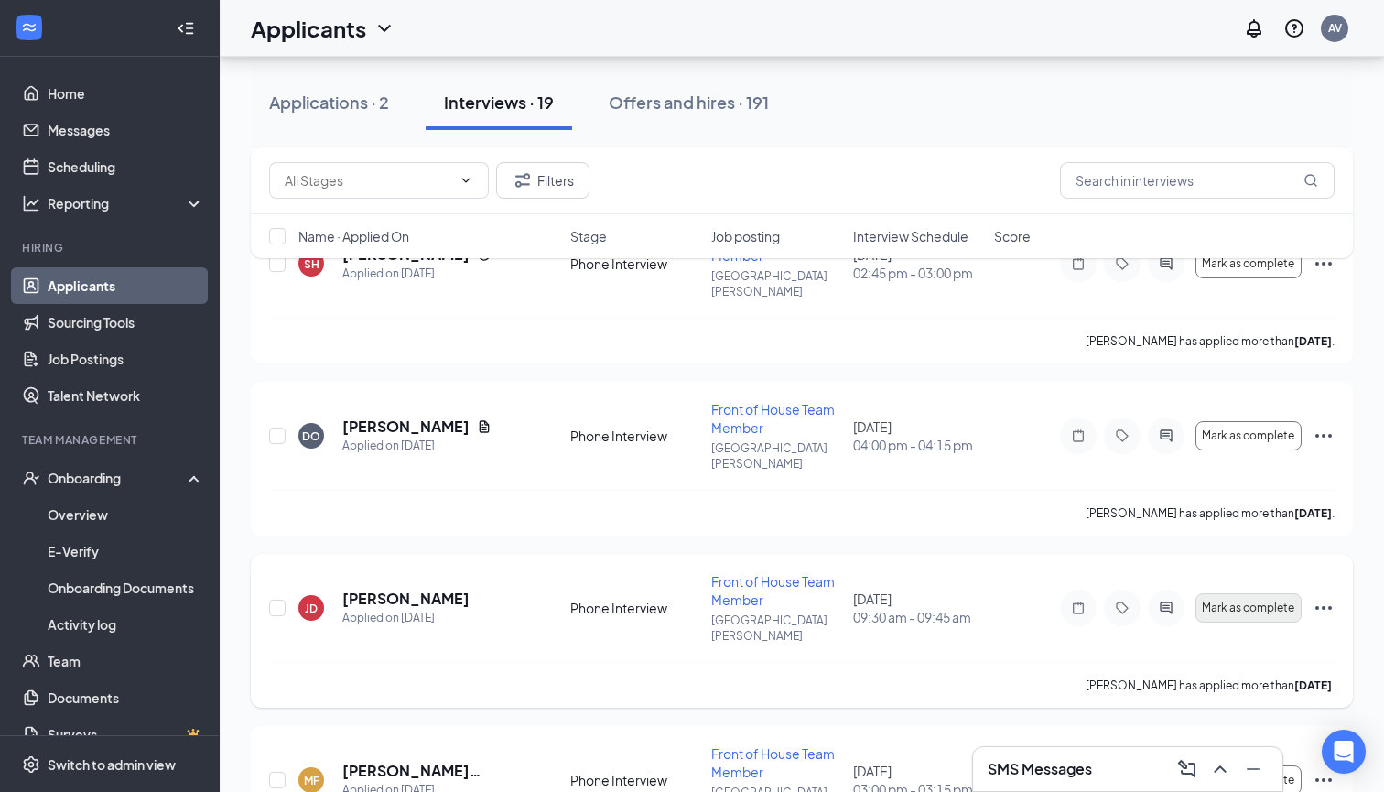
click at [1229, 602] on span "Mark as complete" at bounding box center [1248, 608] width 92 height 13
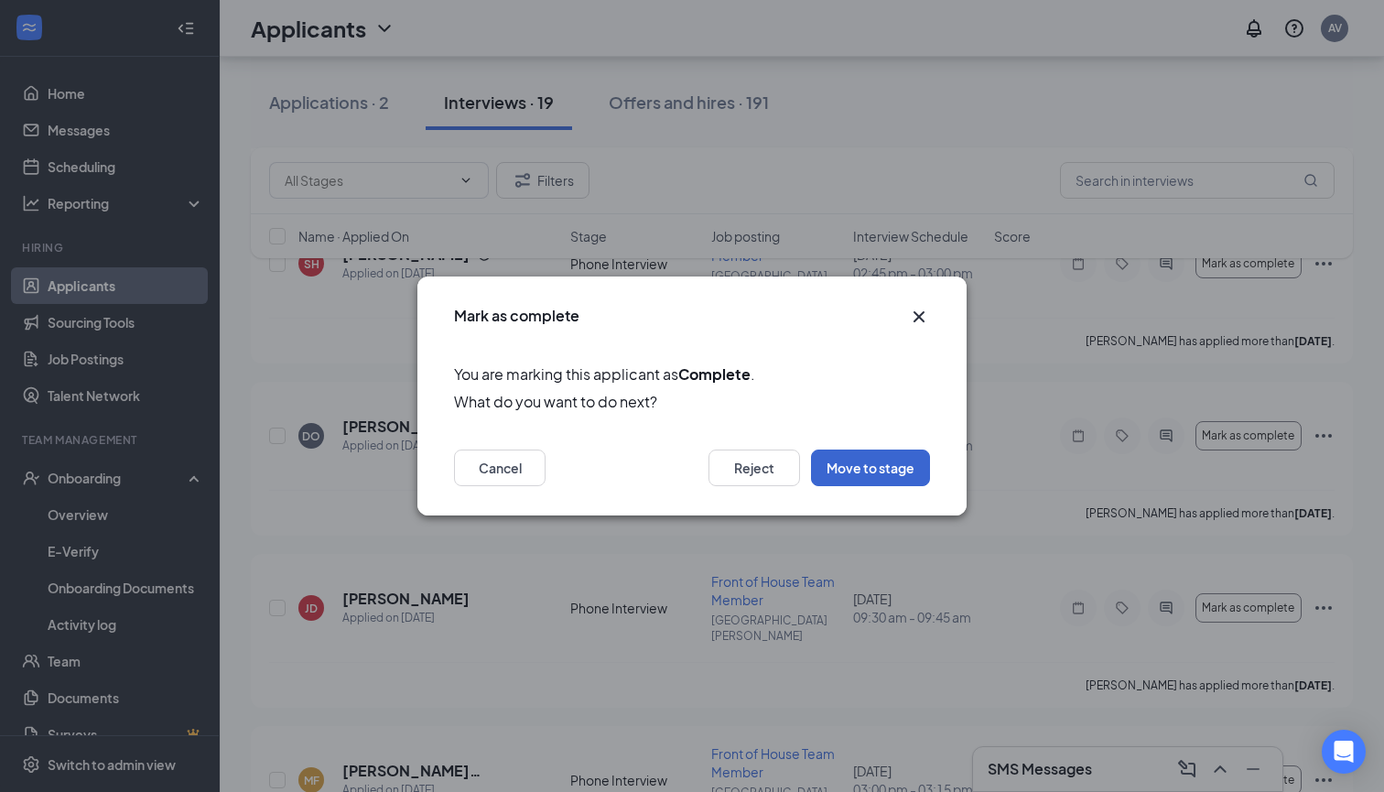
click at [858, 472] on button "Move to stage" at bounding box center [870, 468] width 119 height 37
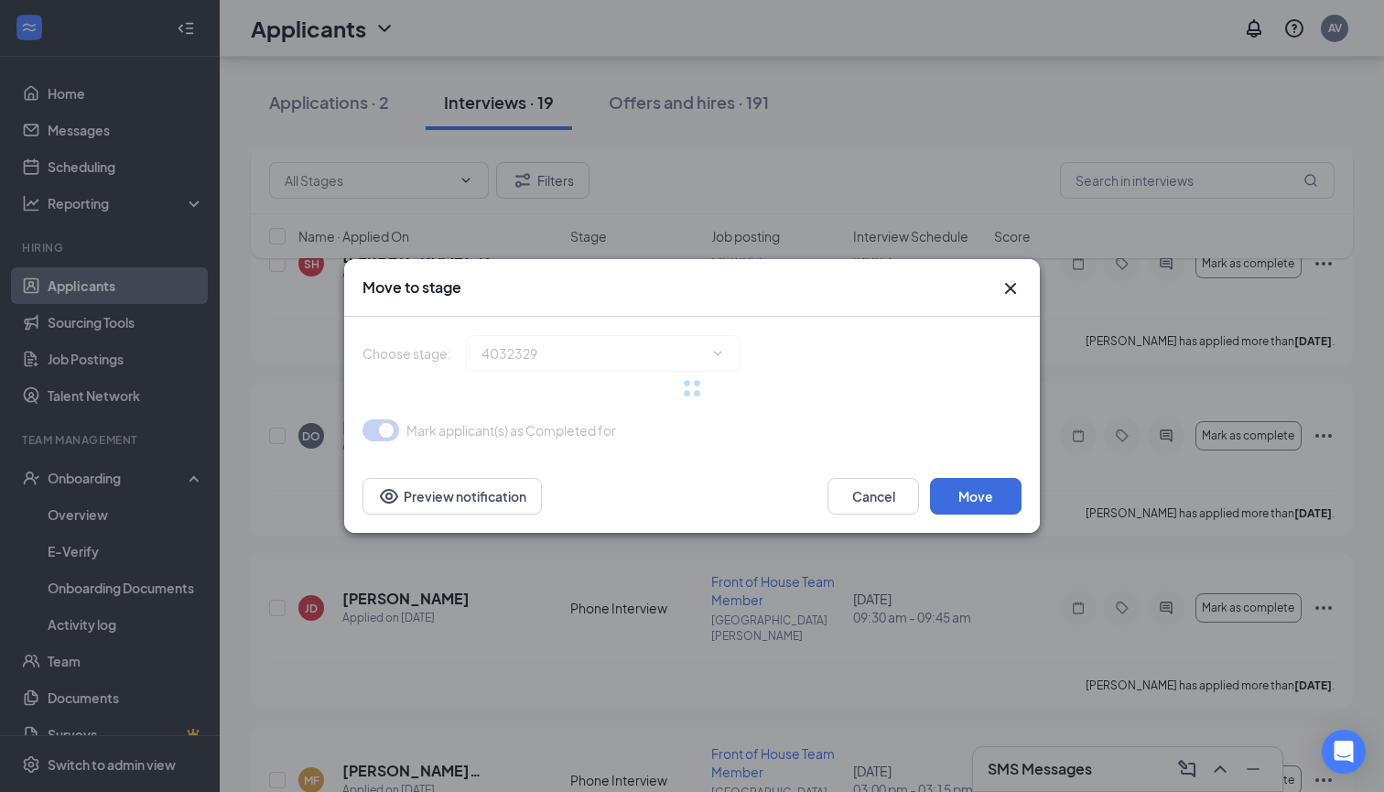
type input "Onsite Interview (next stage)"
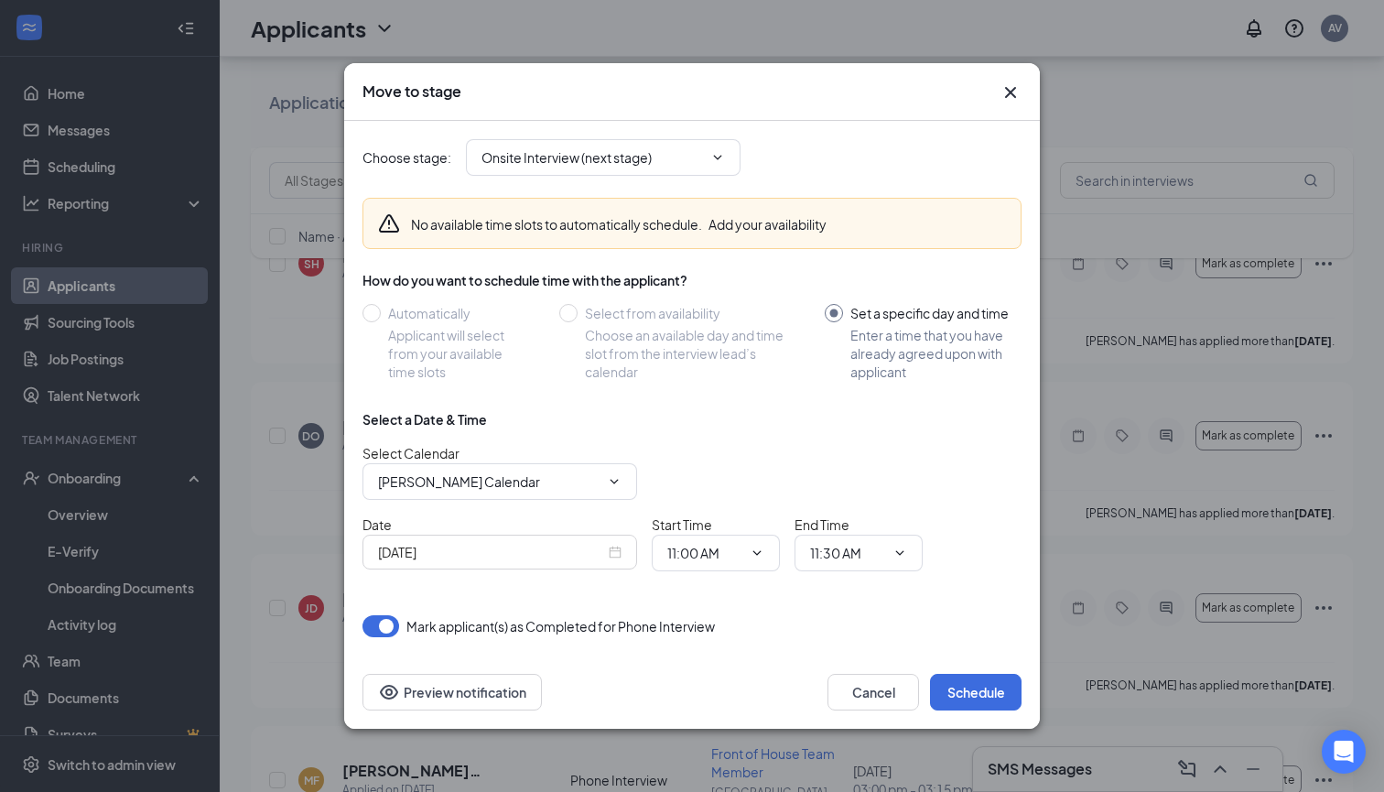
click at [1007, 96] on icon "Cross" at bounding box center [1010, 92] width 11 height 11
